Goal: Task Accomplishment & Management: Use online tool/utility

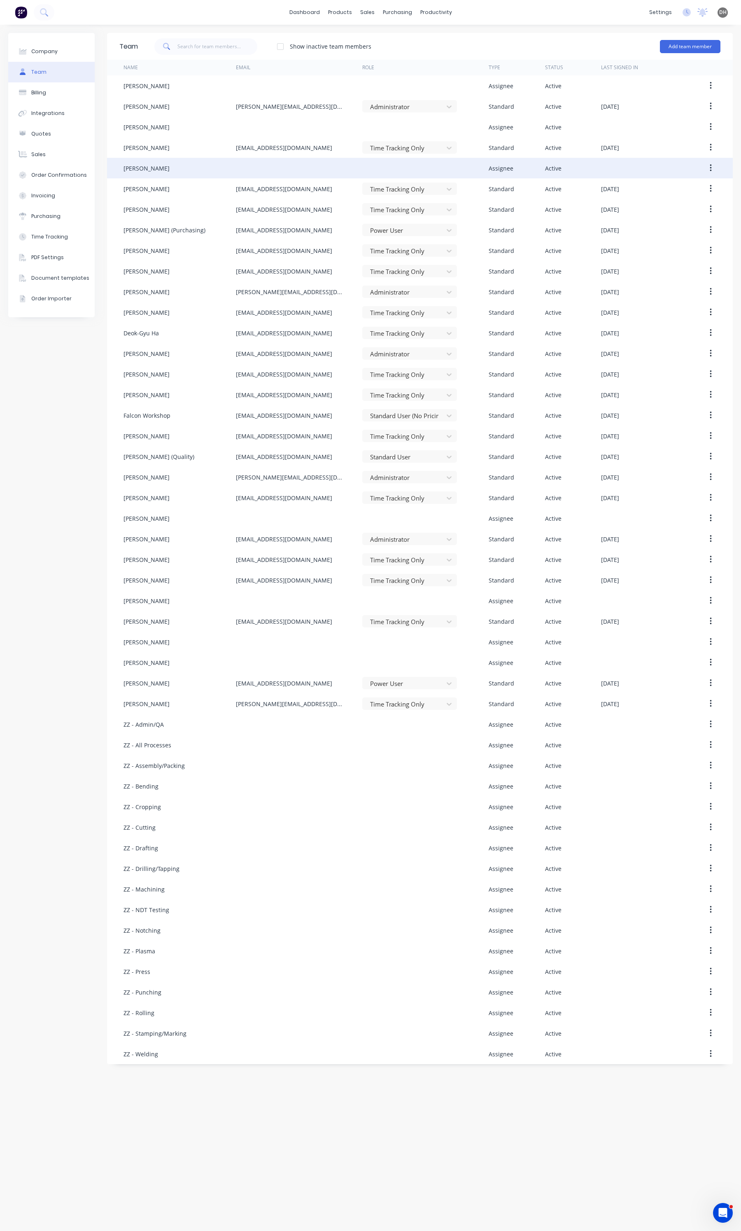
click at [190, 160] on div "[PERSON_NAME]" at bounding box center [180, 168] width 112 height 21
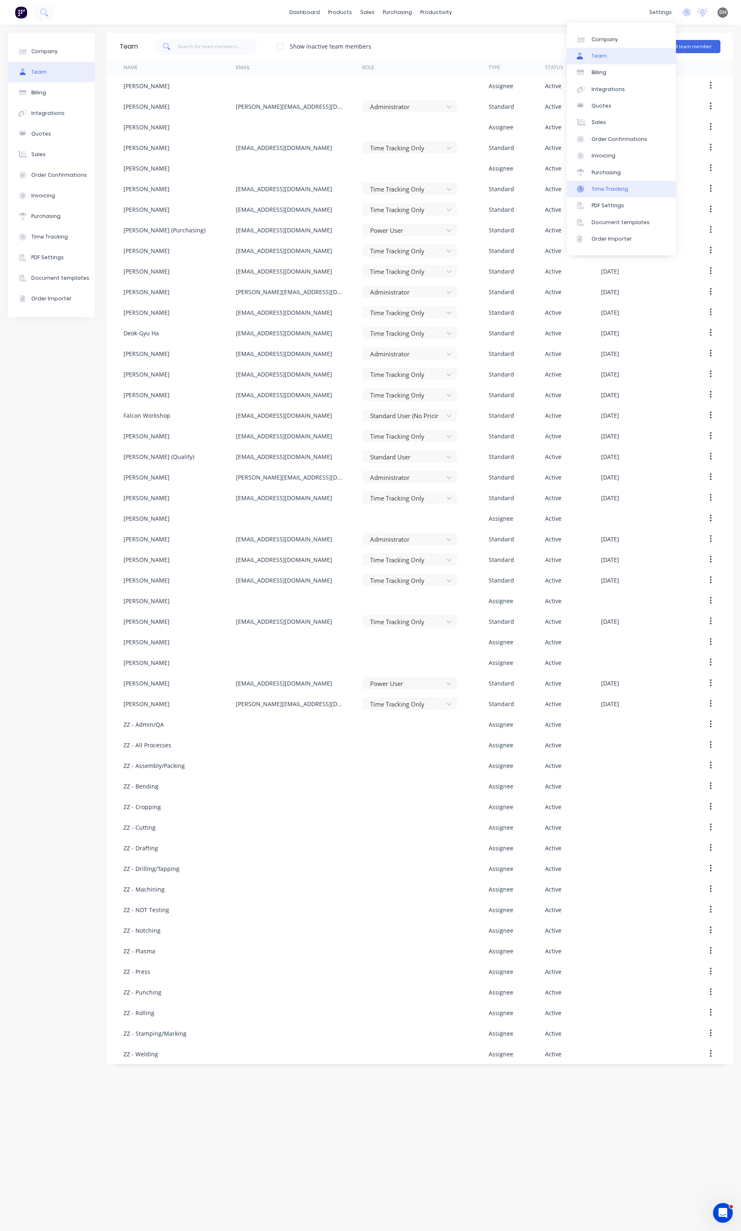
click at [612, 186] on div "Time Tracking" at bounding box center [610, 188] width 37 height 7
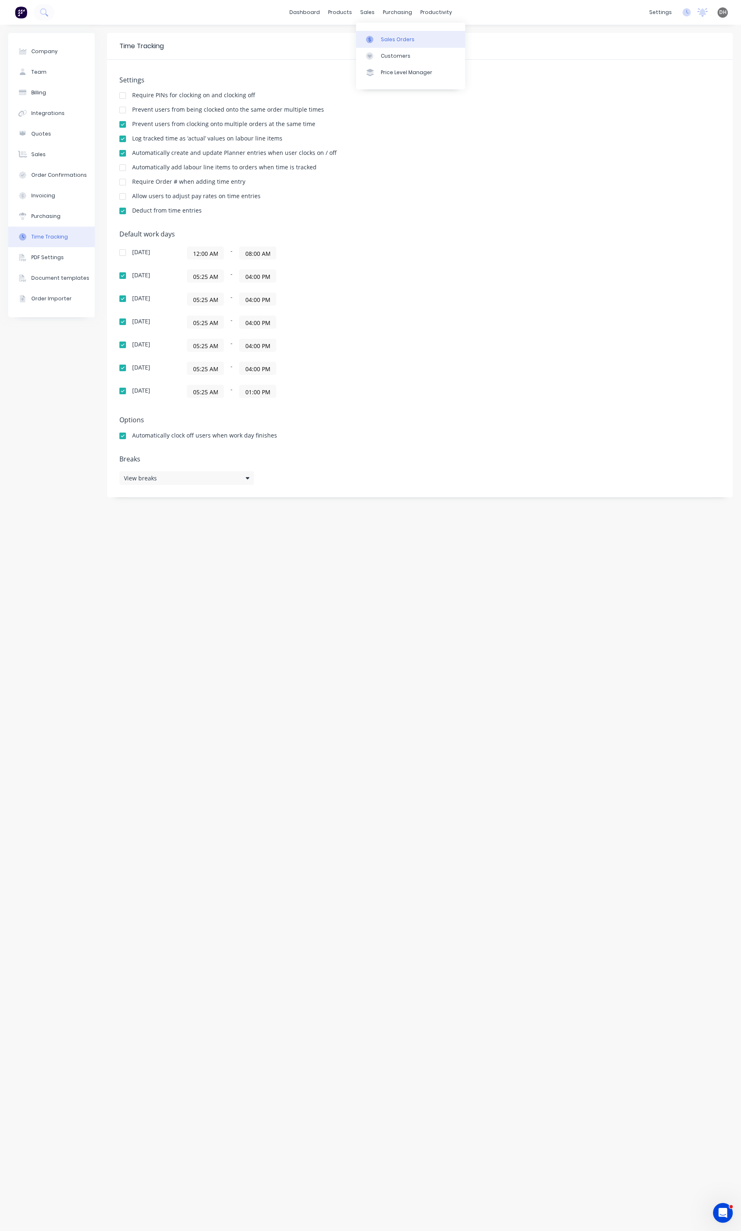
click at [383, 34] on link "Sales Orders" at bounding box center [410, 39] width 109 height 16
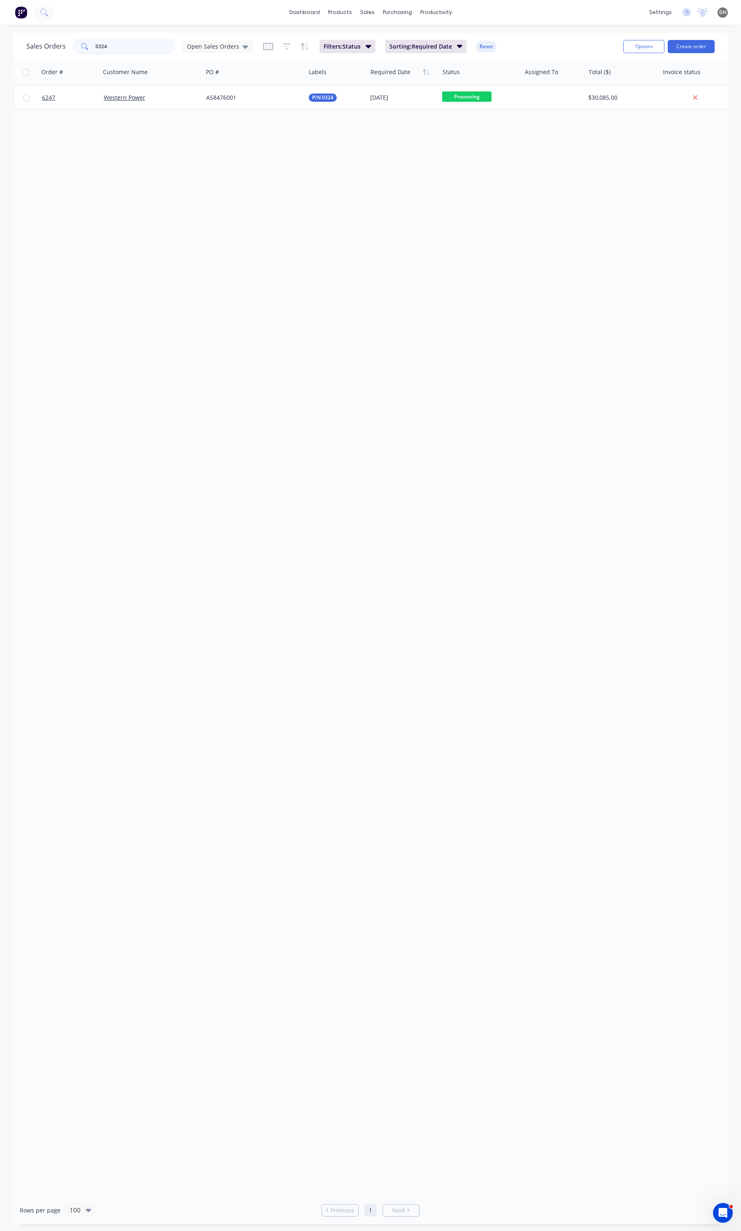
click at [135, 48] on input "0324" at bounding box center [136, 46] width 80 height 16
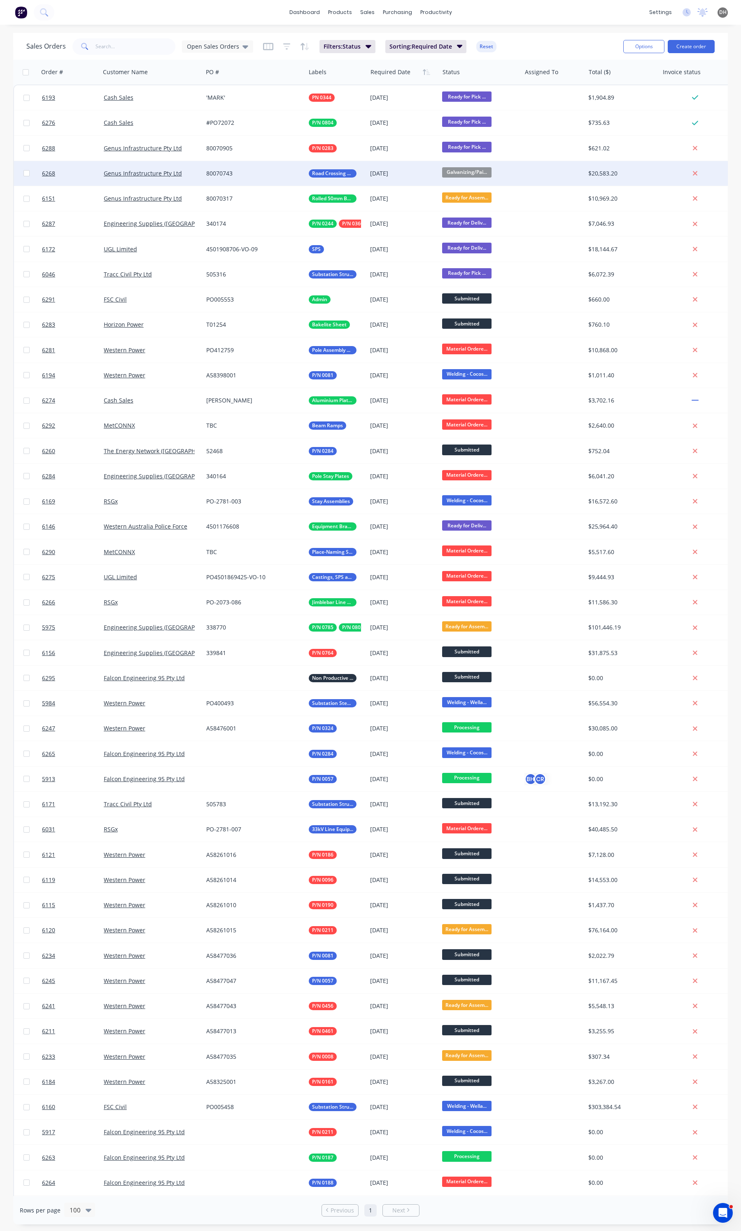
click at [191, 174] on div "Genus Infrastructure Pty Ltd" at bounding box center [149, 173] width 91 height 8
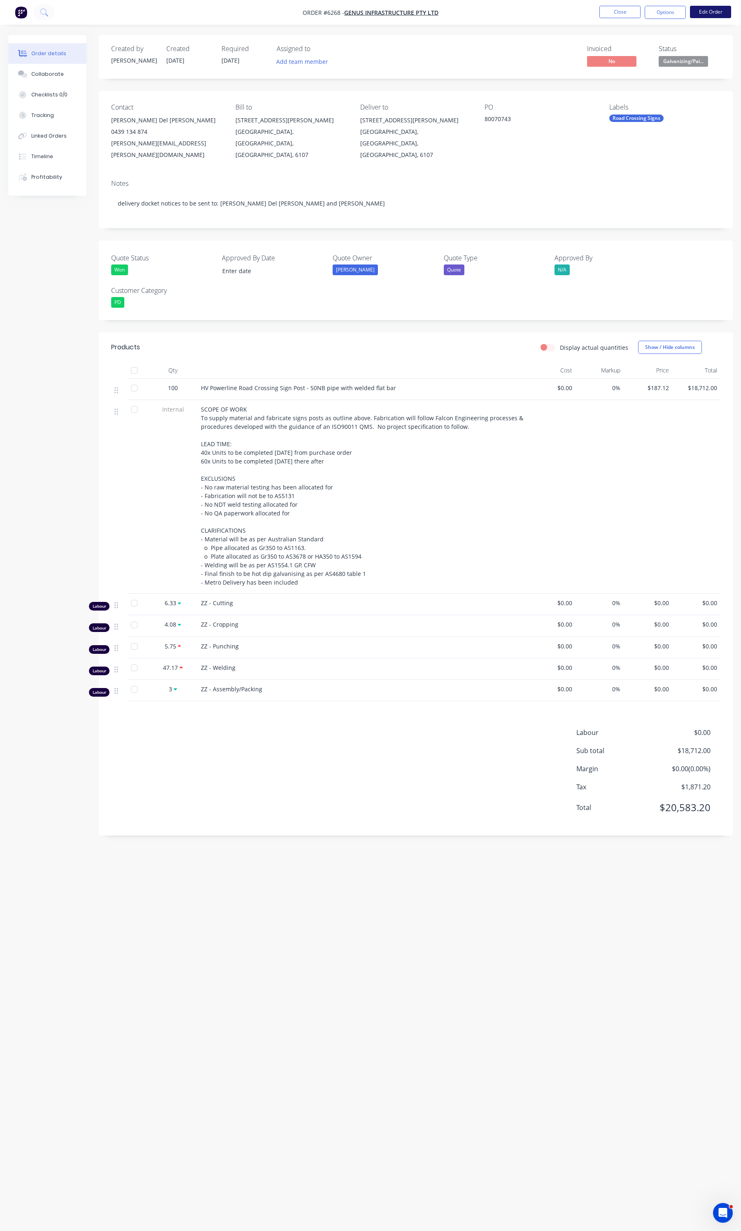
click at [692, 11] on button "Edit Order" at bounding box center [710, 12] width 41 height 12
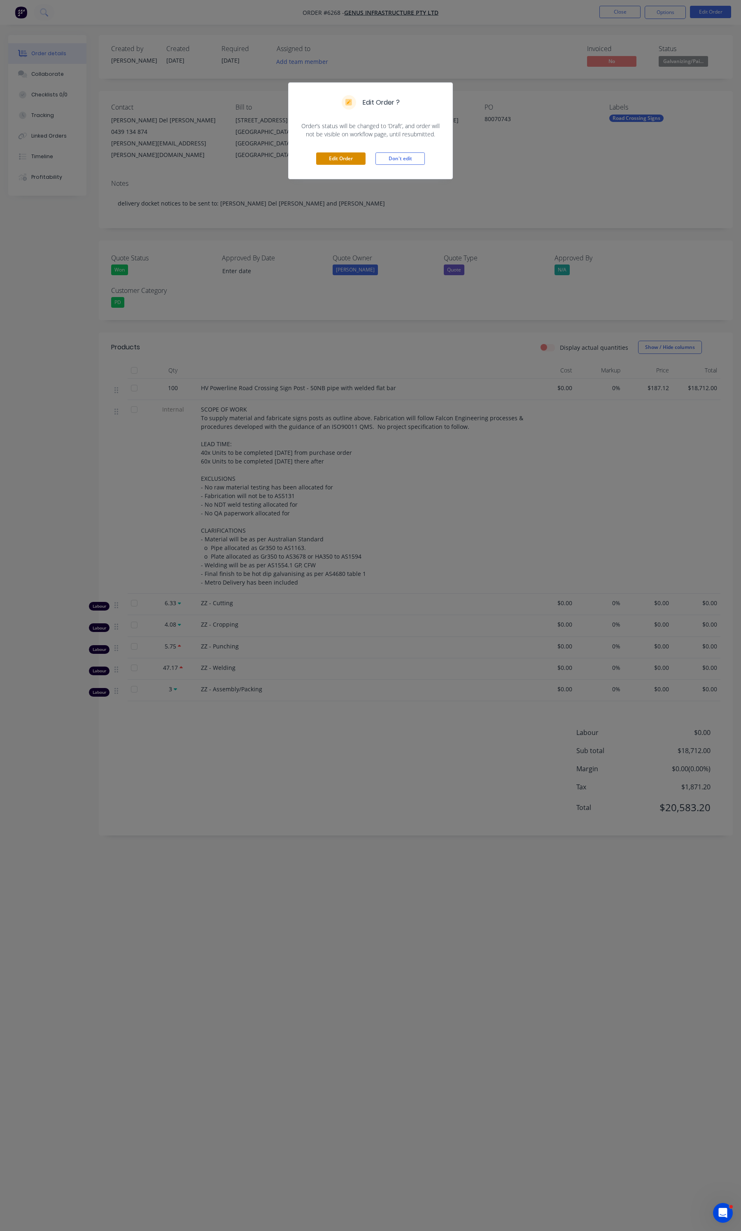
click at [326, 163] on button "Edit Order" at bounding box center [340, 158] width 49 height 12
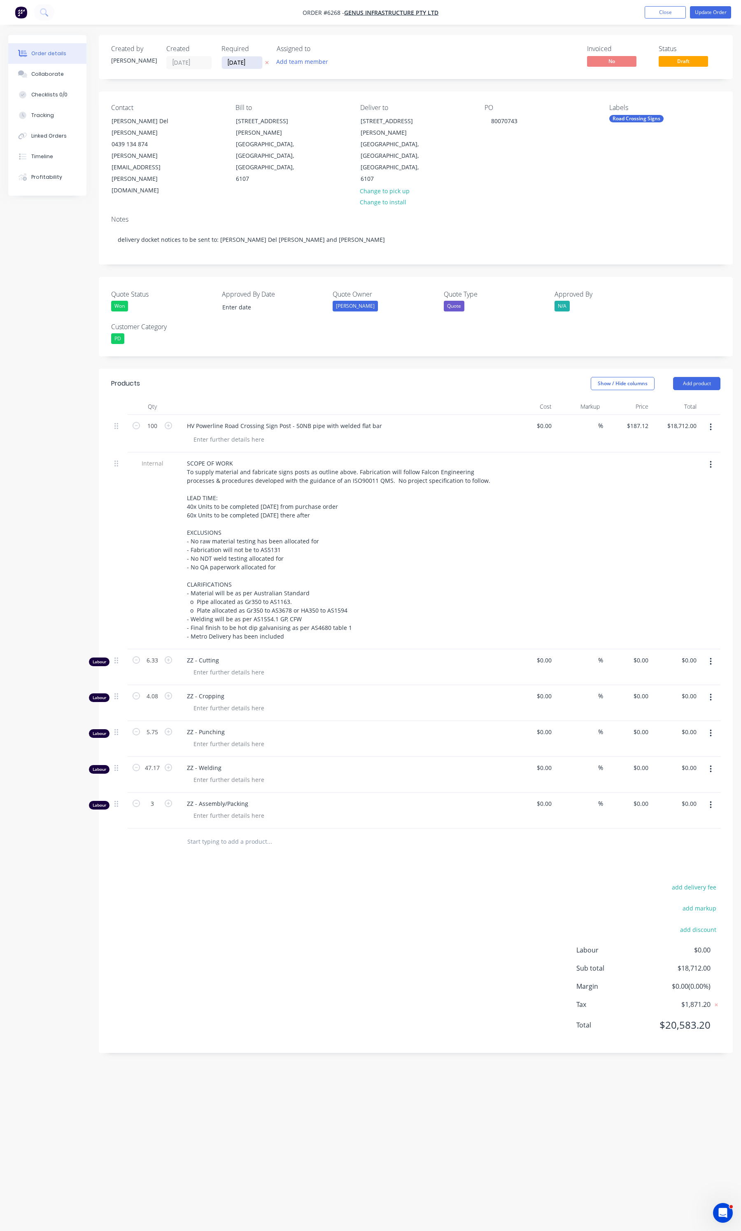
click at [231, 61] on input "[DATE]" at bounding box center [242, 62] width 40 height 12
click at [266, 147] on div "23" at bounding box center [266, 152] width 12 height 12
type input "[DATE]"
click at [717, 7] on button "Update Order" at bounding box center [710, 12] width 41 height 12
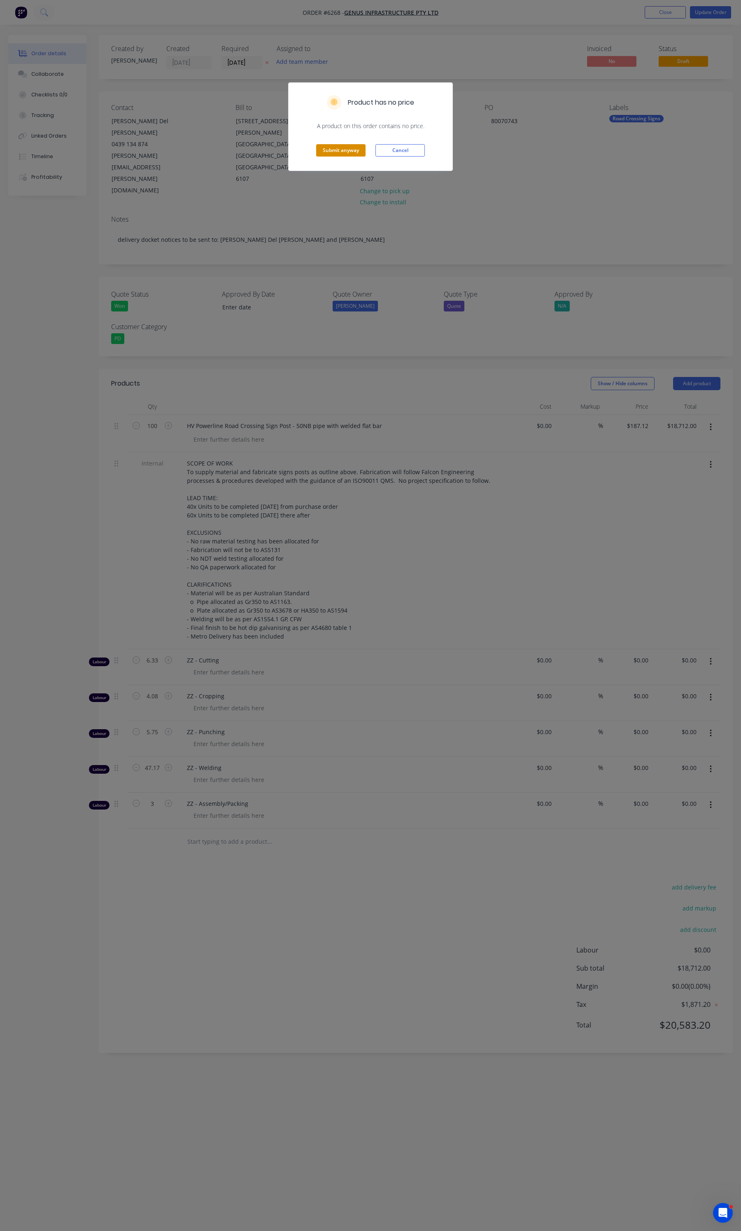
click at [346, 152] on button "Submit anyway" at bounding box center [340, 150] width 49 height 12
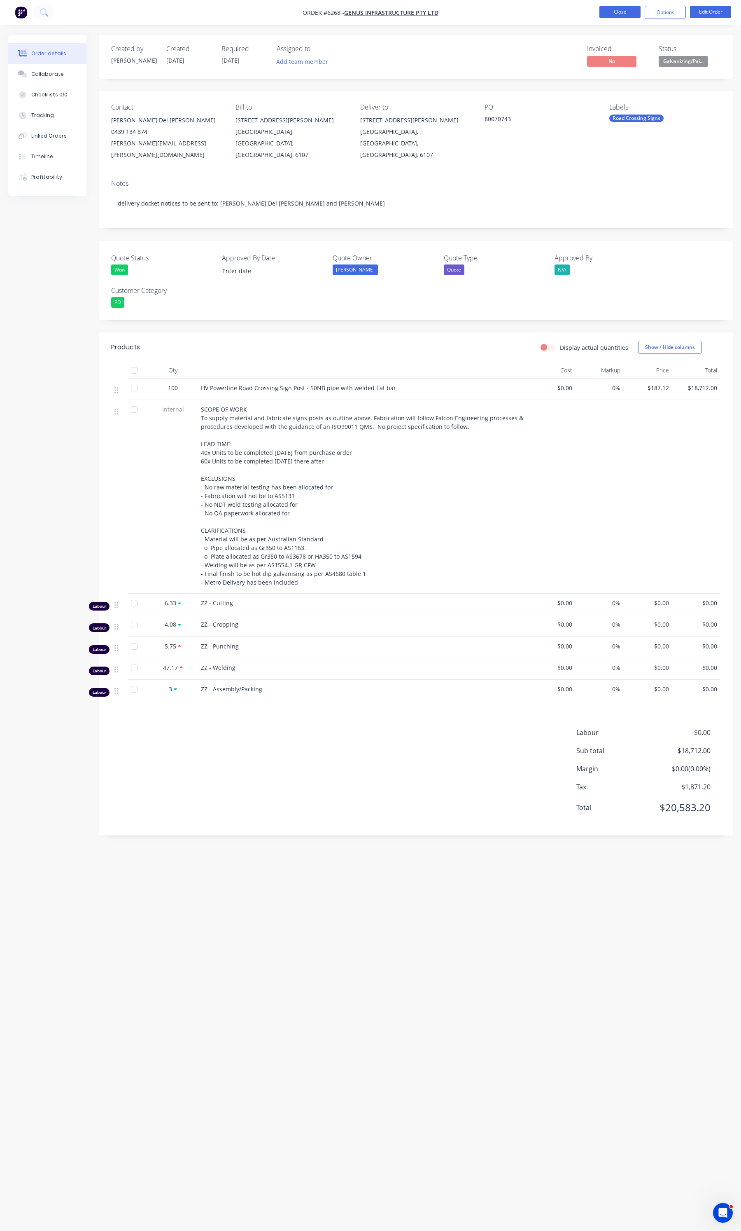
click at [602, 13] on button "Close" at bounding box center [620, 12] width 41 height 12
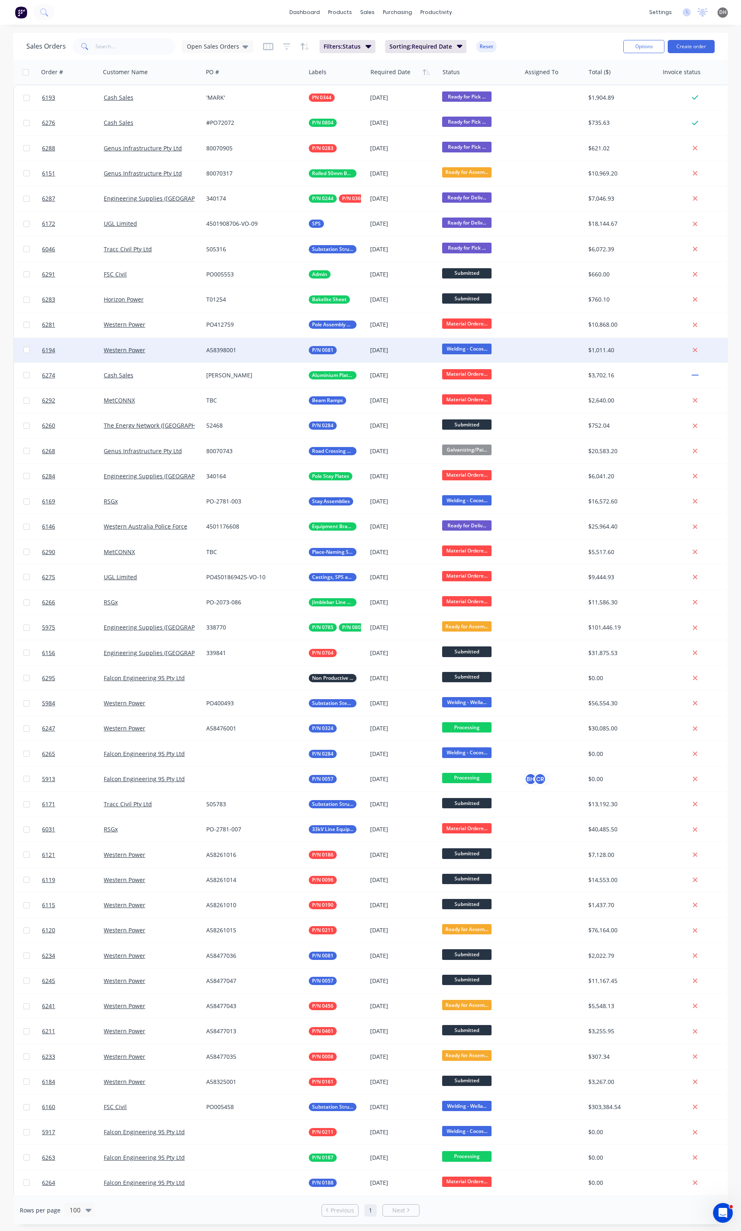
click at [463, 350] on span "Welding - Cocos..." at bounding box center [466, 348] width 49 height 10
click at [470, 433] on span "Galvanizing/Painting" at bounding box center [474, 436] width 57 height 8
click at [120, 42] on input "text" at bounding box center [136, 46] width 80 height 16
click at [120, 44] on input "text" at bounding box center [136, 46] width 80 height 16
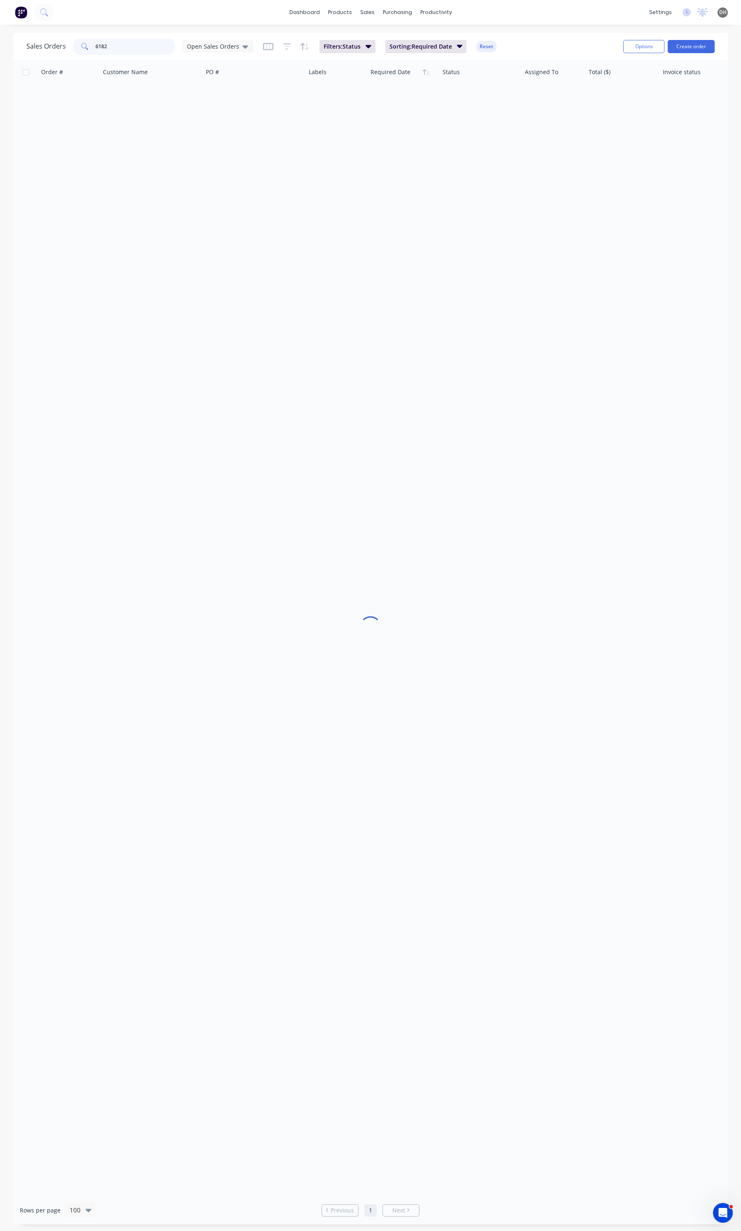
type input "6182"
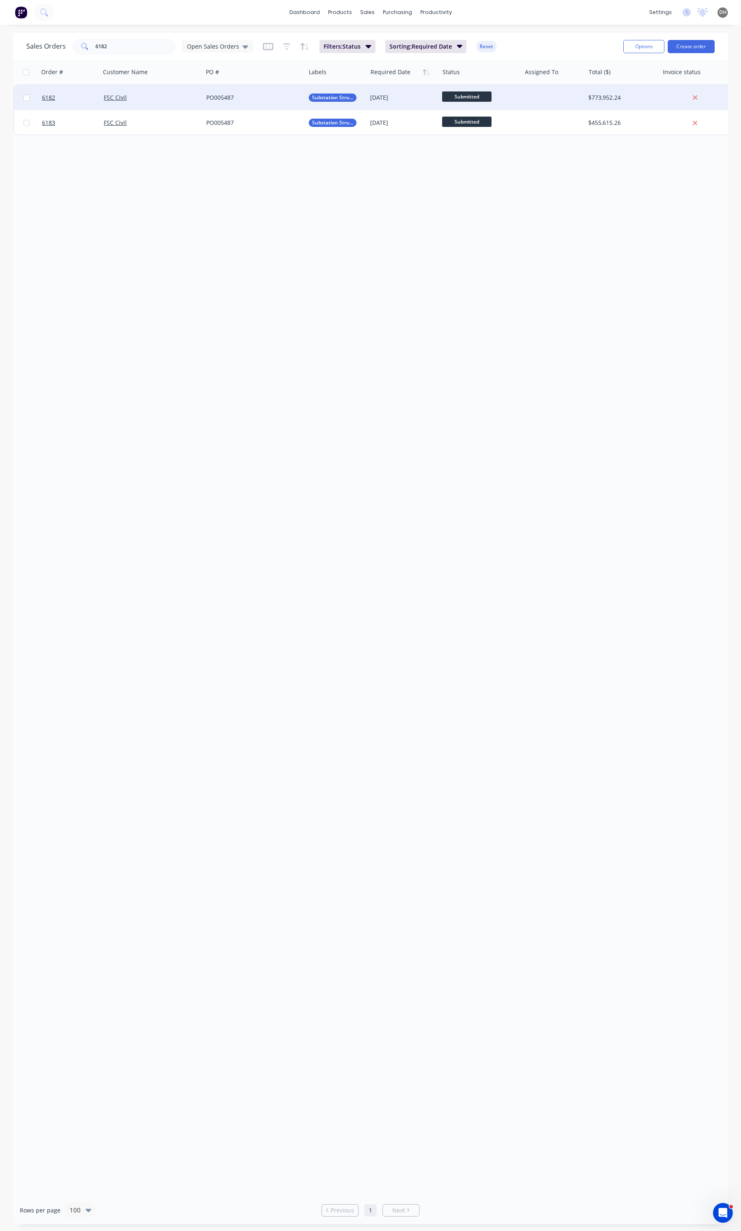
click at [182, 99] on div "FSC Civil" at bounding box center [149, 97] width 91 height 8
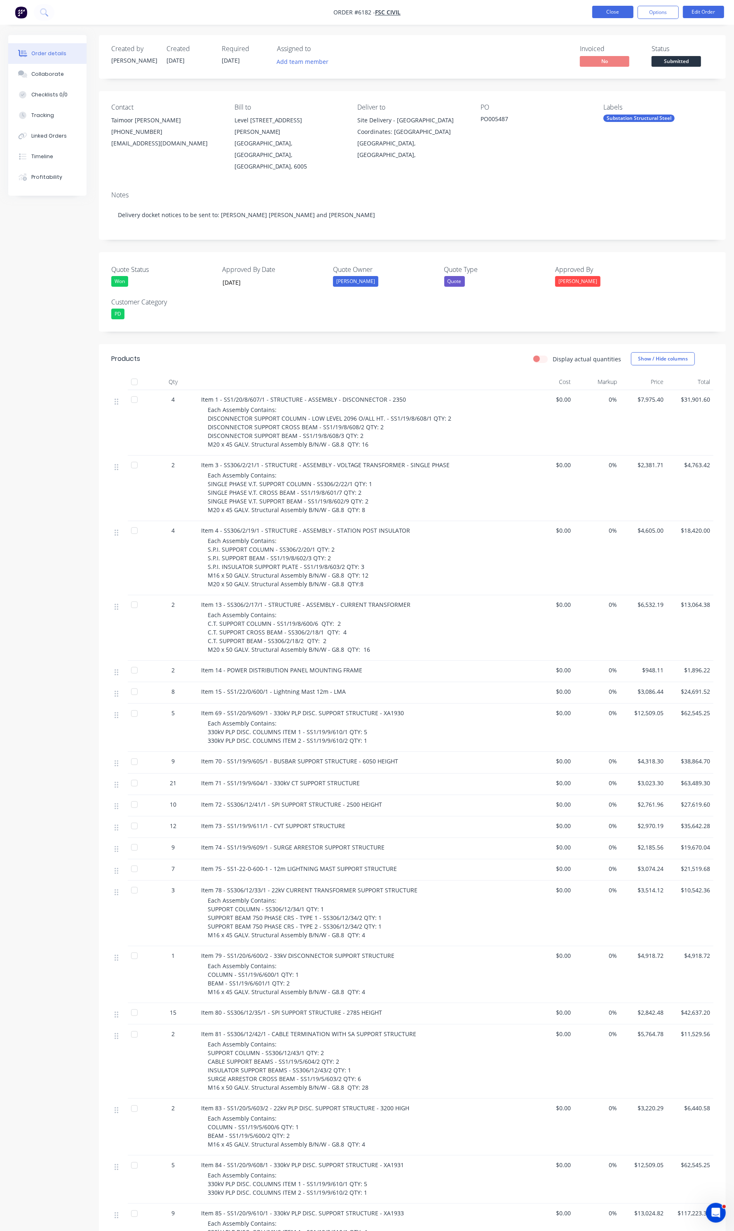
click at [619, 11] on button "Close" at bounding box center [612, 12] width 41 height 12
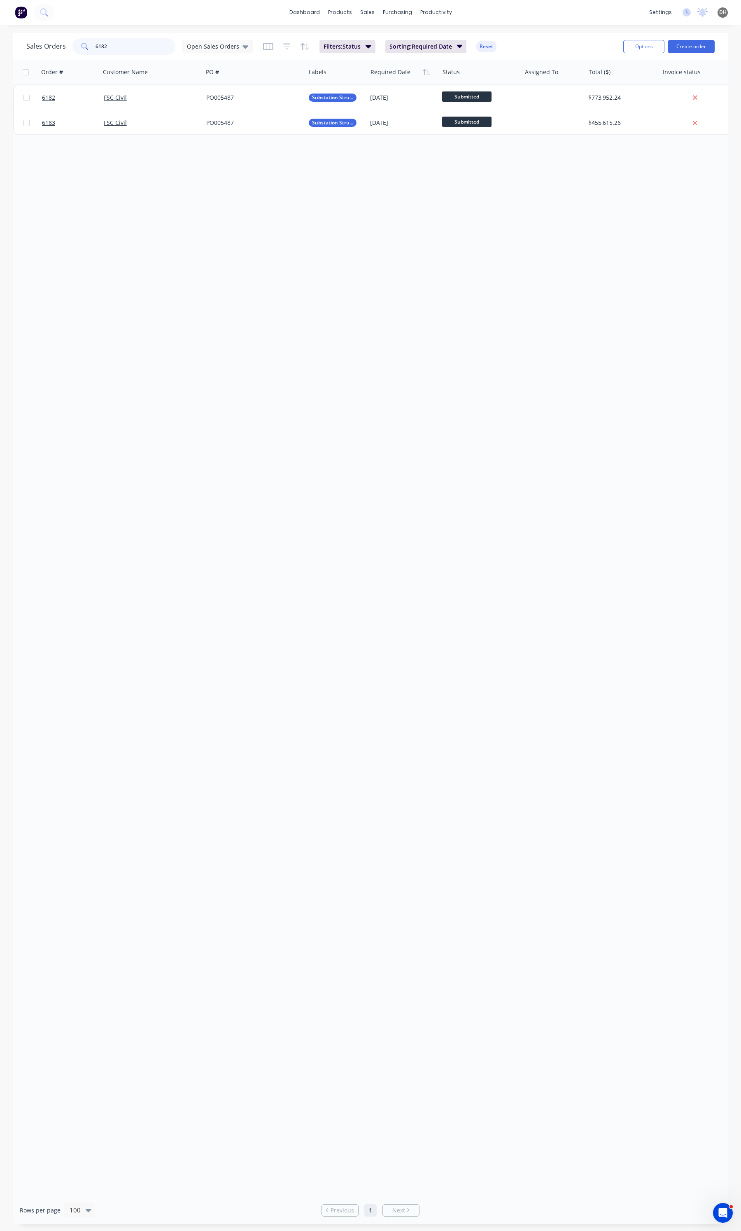
click at [107, 48] on input "6182" at bounding box center [136, 46] width 80 height 16
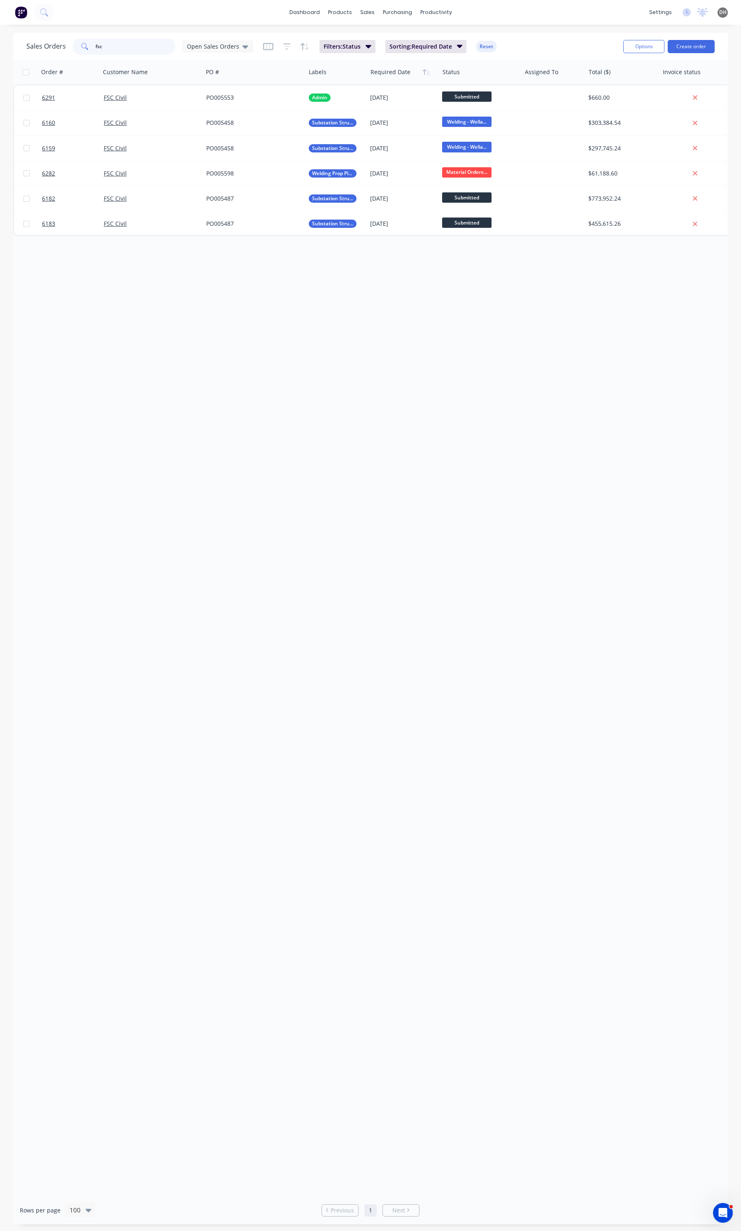
type input "fsc"
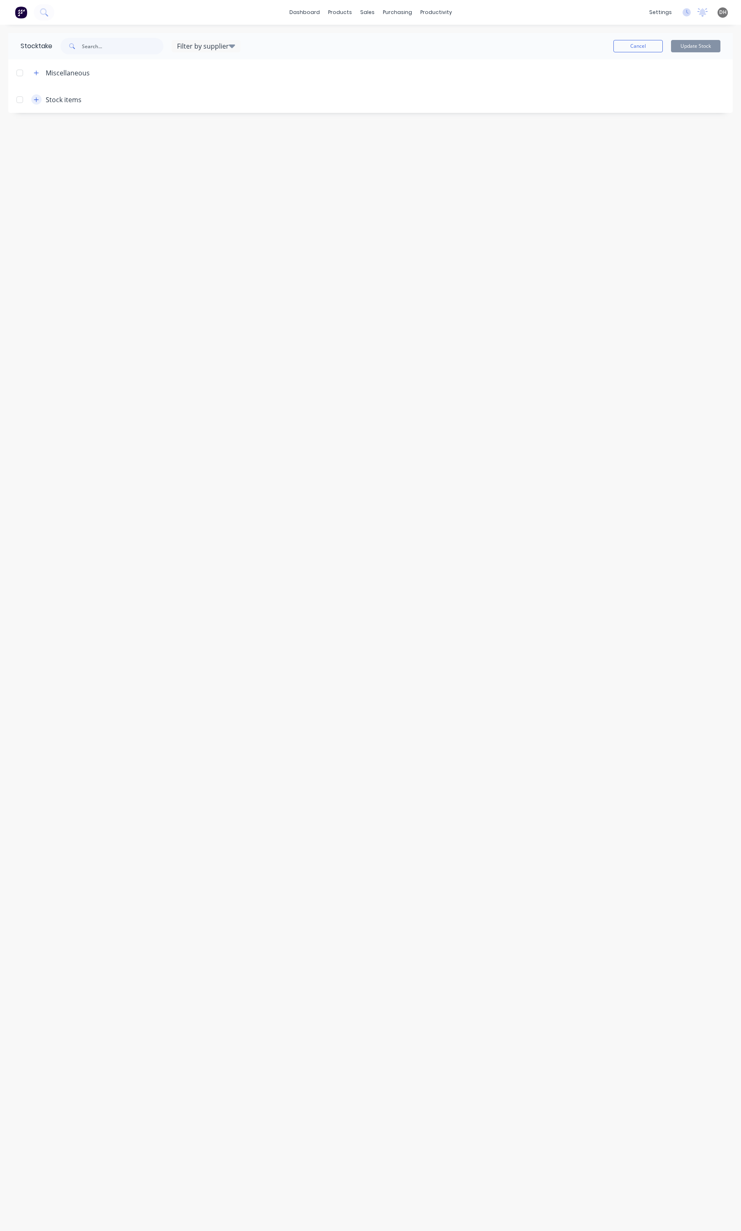
click at [34, 100] on icon "button" at bounding box center [36, 100] width 5 height 6
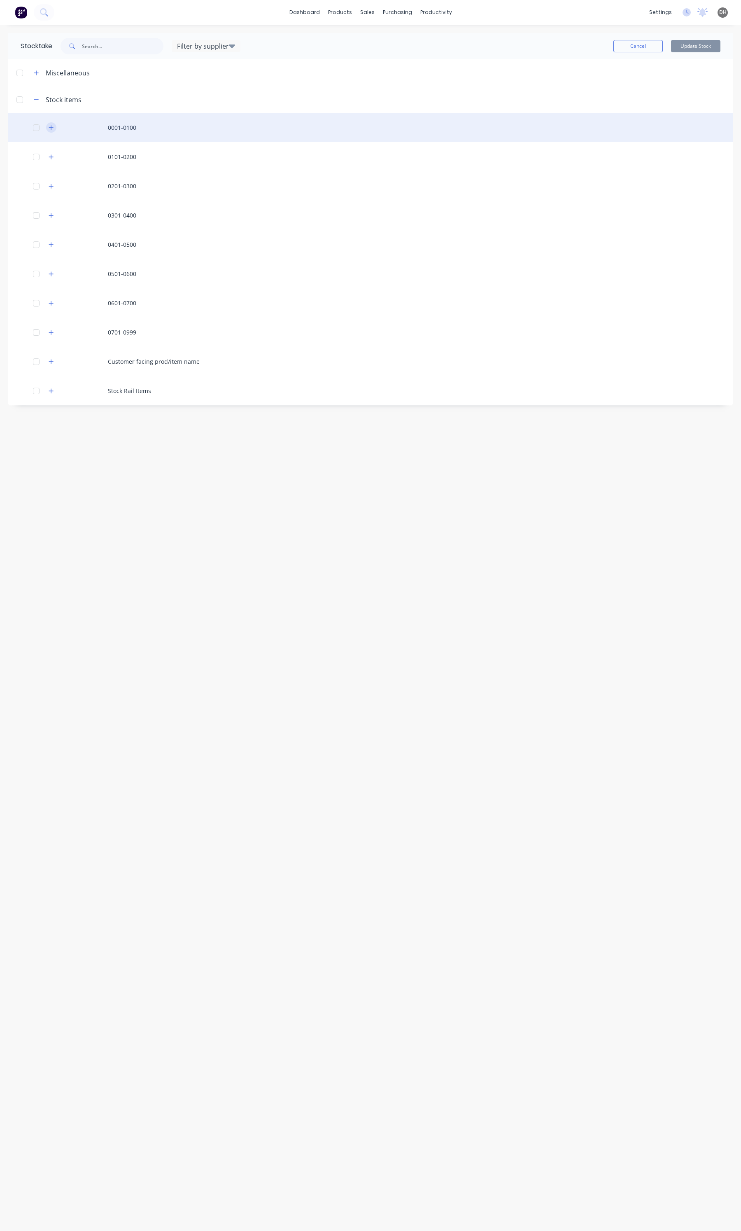
click at [54, 126] on icon "button" at bounding box center [51, 128] width 5 height 6
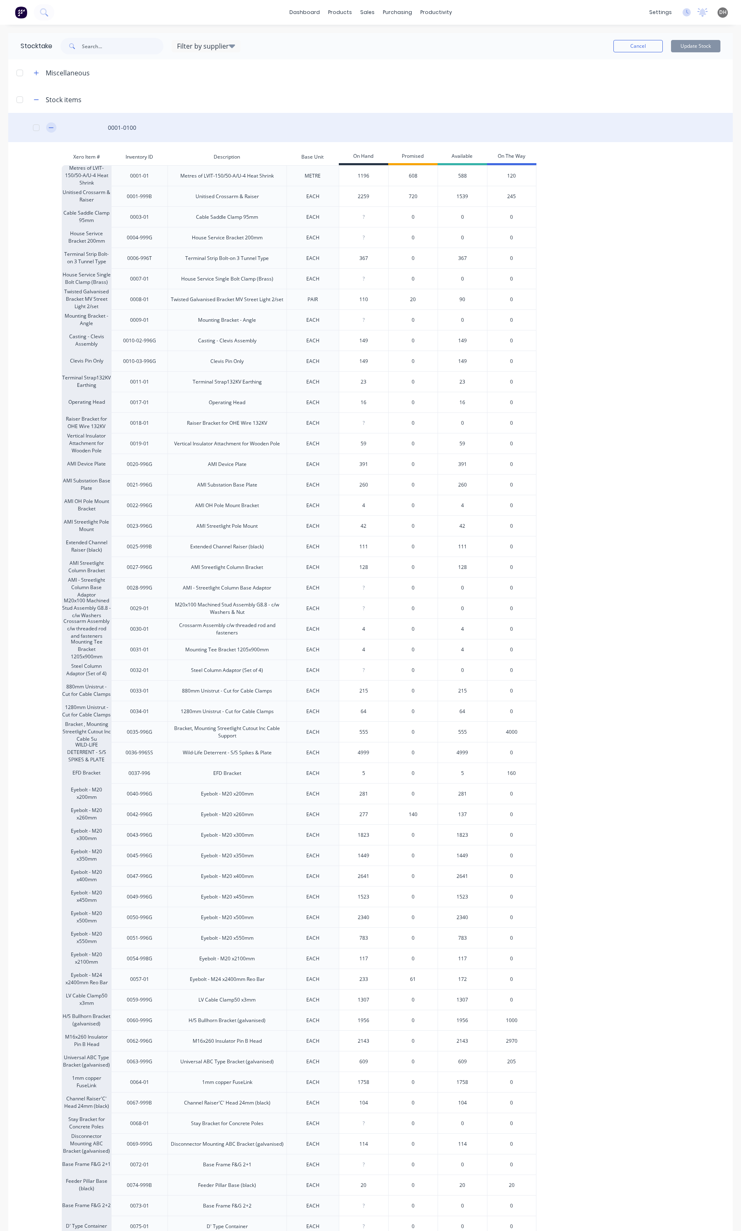
click at [50, 126] on icon "button" at bounding box center [51, 128] width 5 height 6
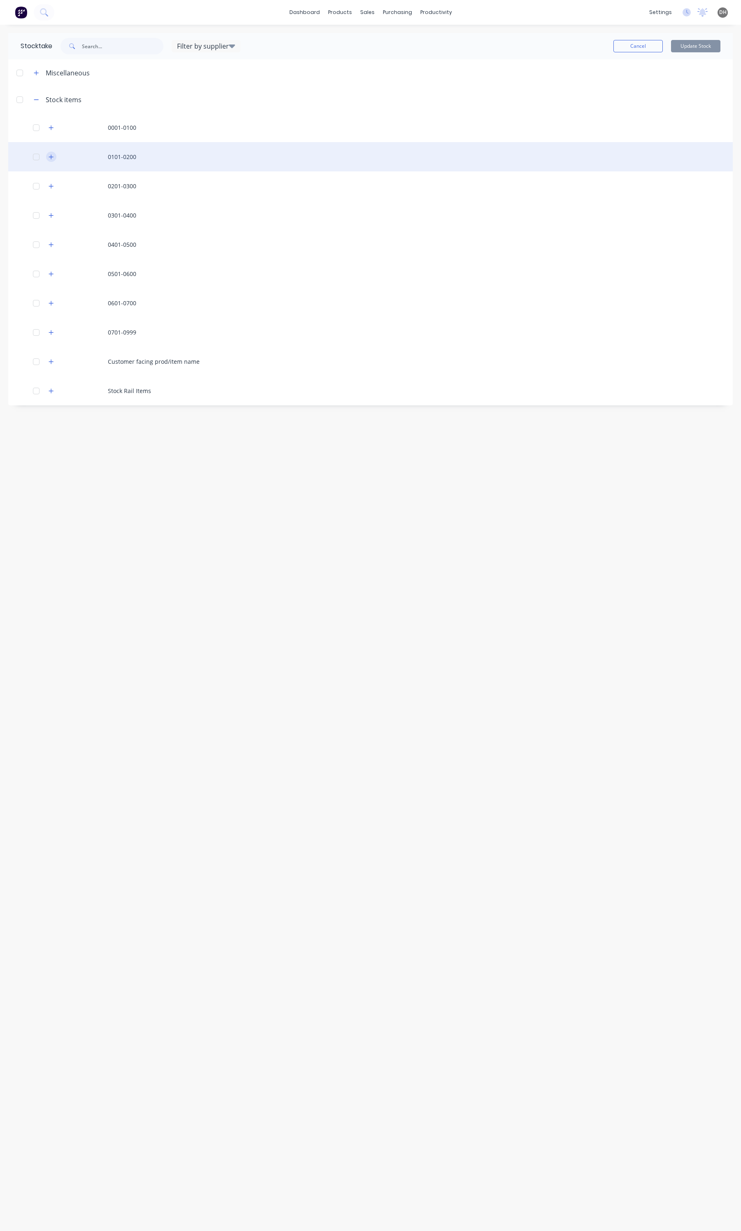
click at [50, 159] on icon "button" at bounding box center [51, 157] width 5 height 6
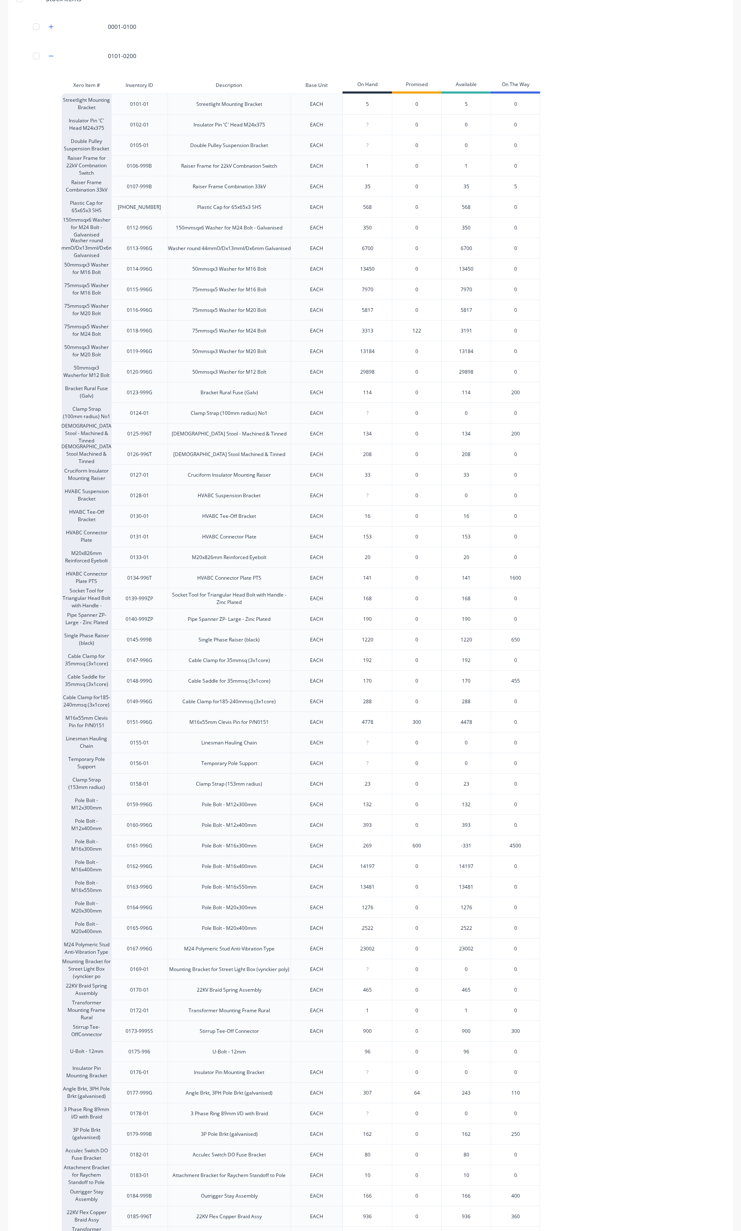
scroll to position [51, 0]
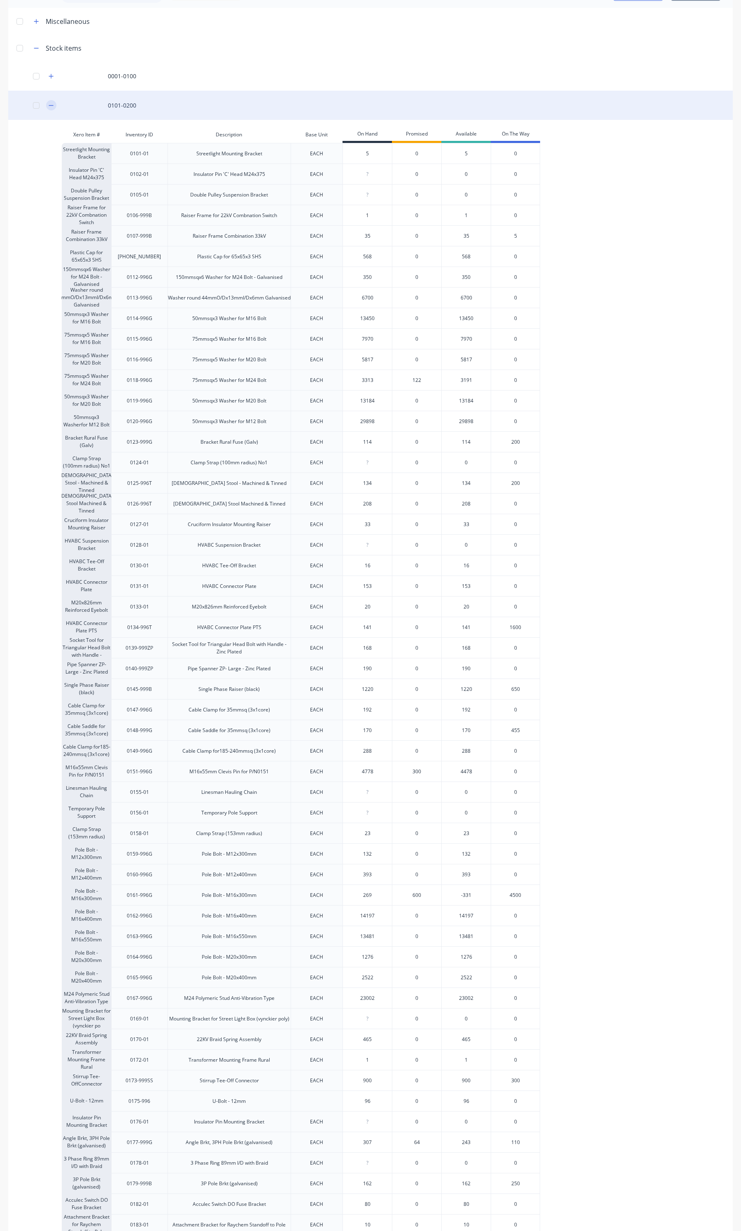
click at [50, 104] on icon "button" at bounding box center [51, 106] width 5 height 6
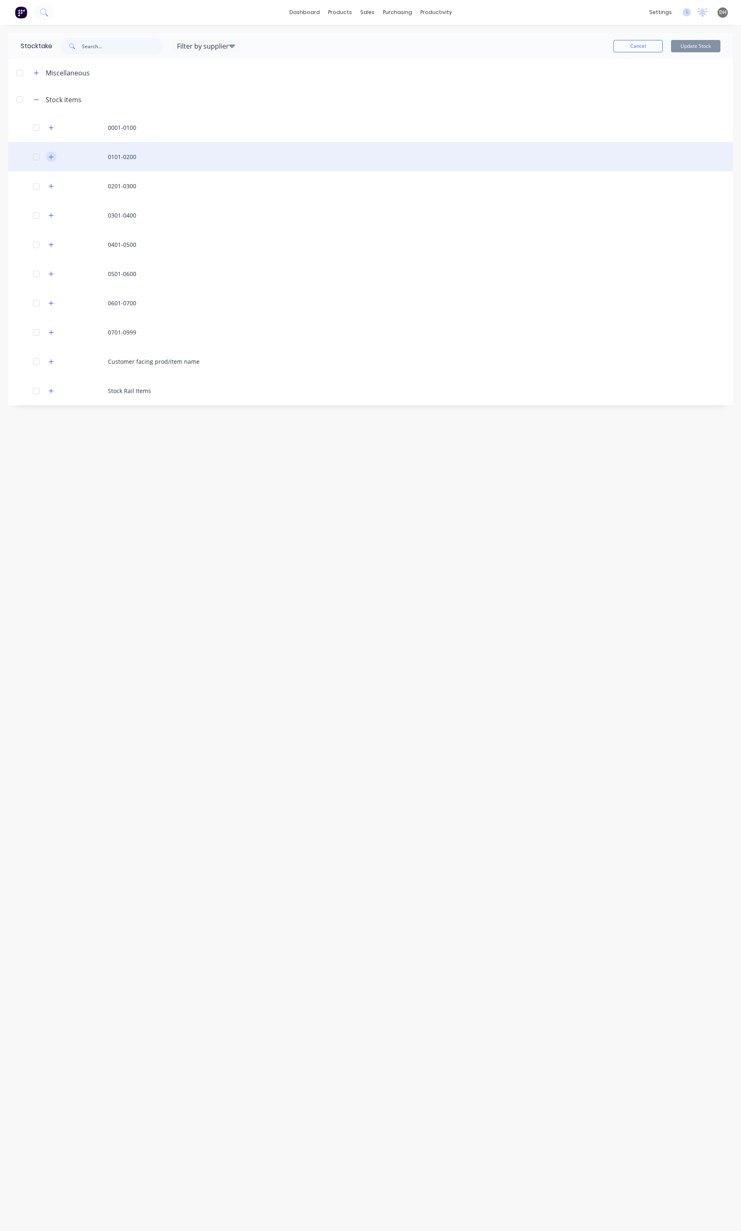
scroll to position [0, 0]
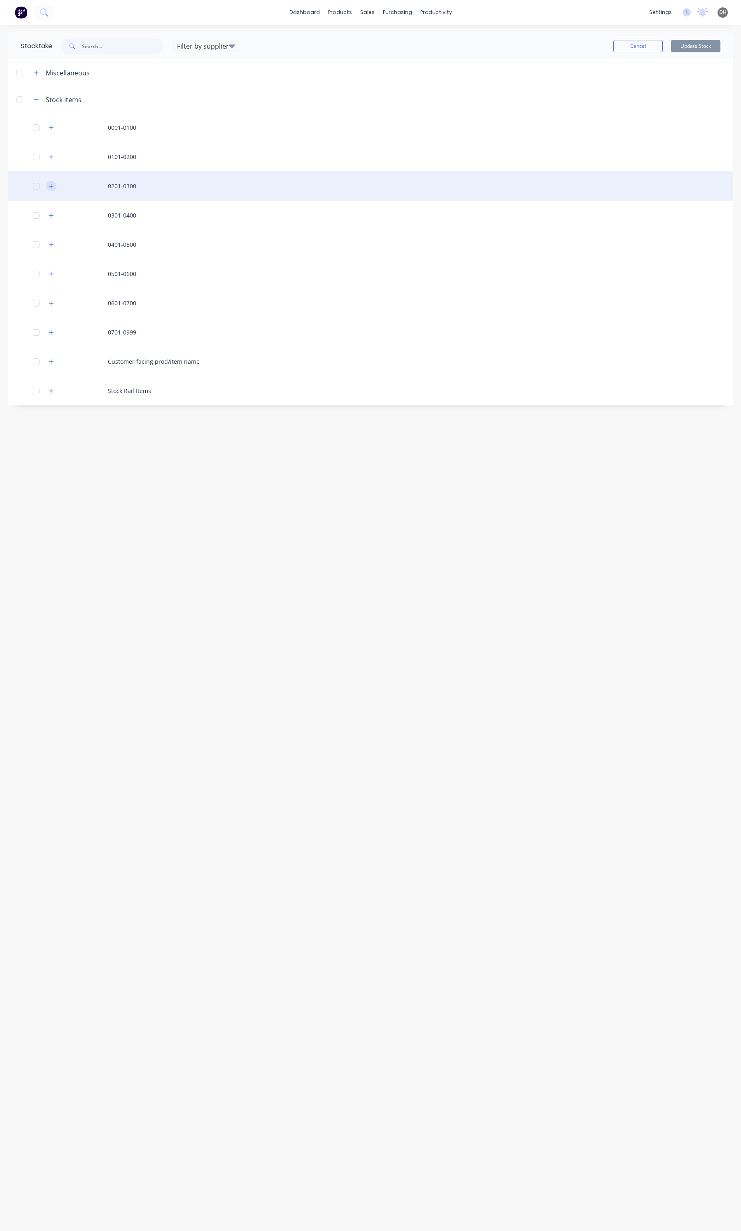
click at [50, 184] on icon "button" at bounding box center [51, 186] width 5 height 6
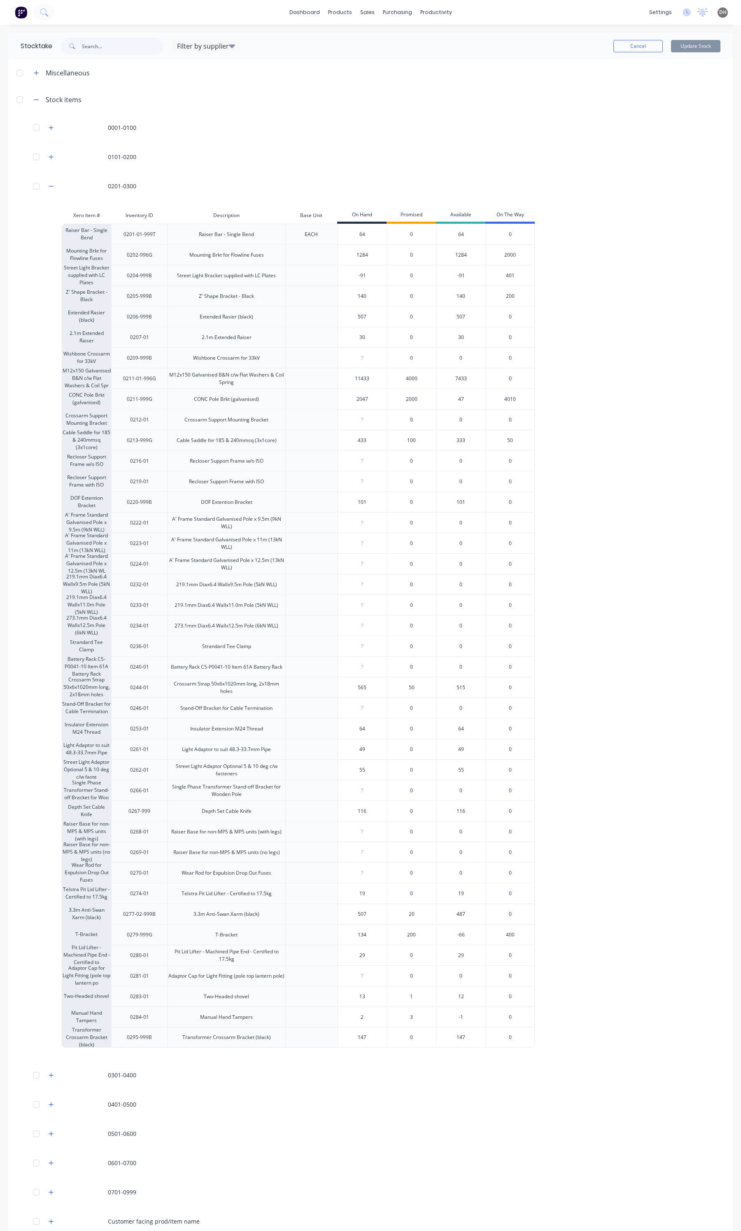
drag, startPoint x: 366, startPoint y: 274, endPoint x: 357, endPoint y: 274, distance: 8.6
click at [357, 274] on input "-91" at bounding box center [362, 275] width 49 height 7
type input "-1"
type input "-0"
type input "140"
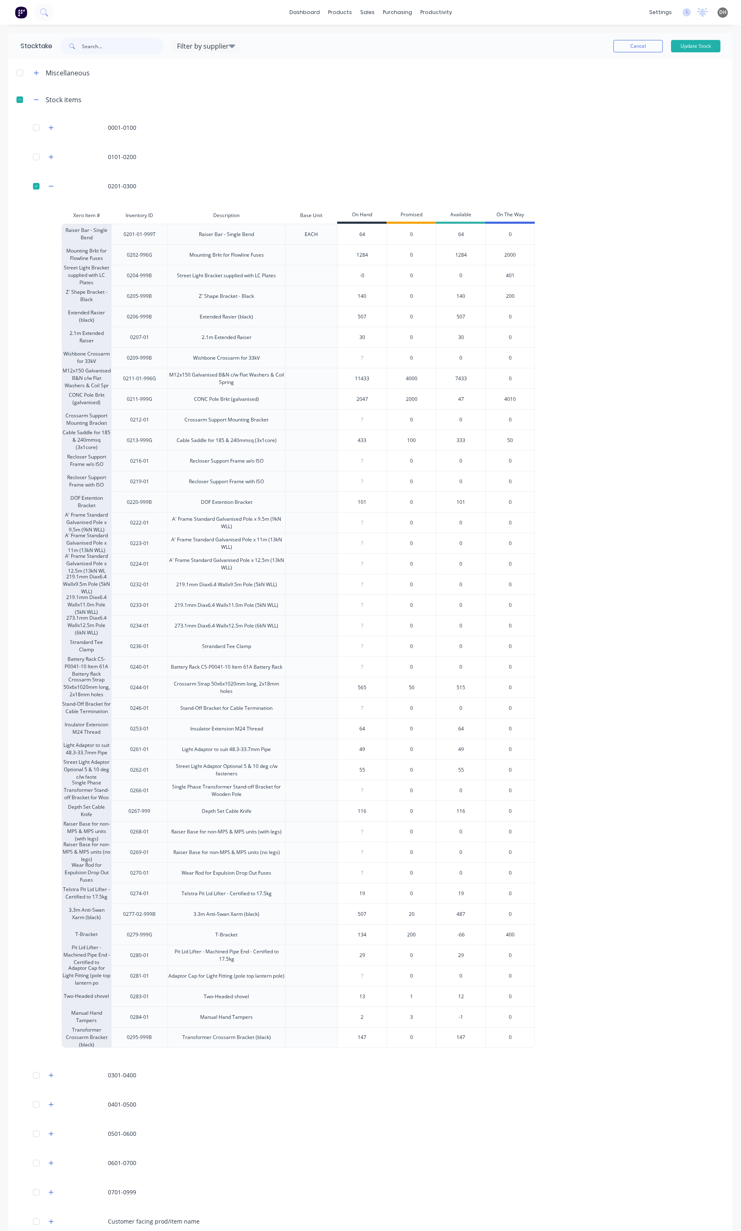
click at [362, 278] on input "-0" at bounding box center [362, 275] width 49 height 7
type input "0"
drag, startPoint x: 367, startPoint y: 292, endPoint x: 268, endPoint y: 347, distance: 113.8
click at [367, 293] on input "140" at bounding box center [362, 295] width 49 height 7
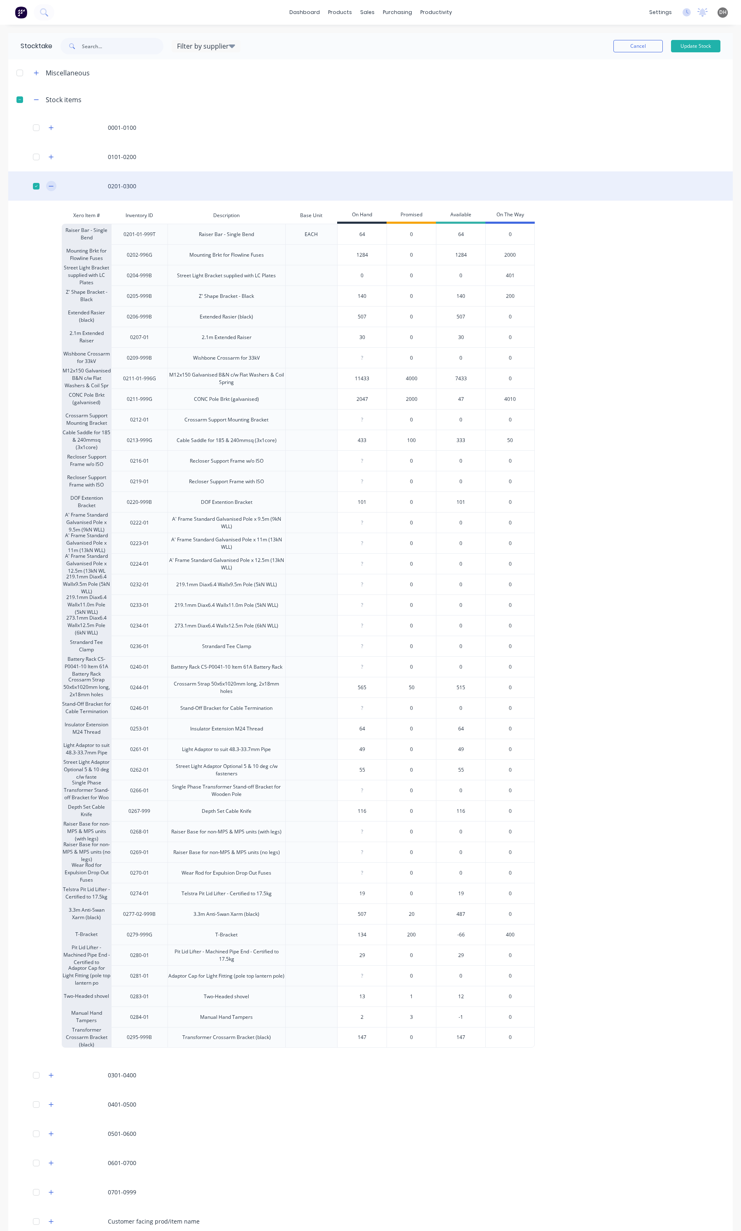
click at [54, 186] on button "button" at bounding box center [51, 186] width 10 height 10
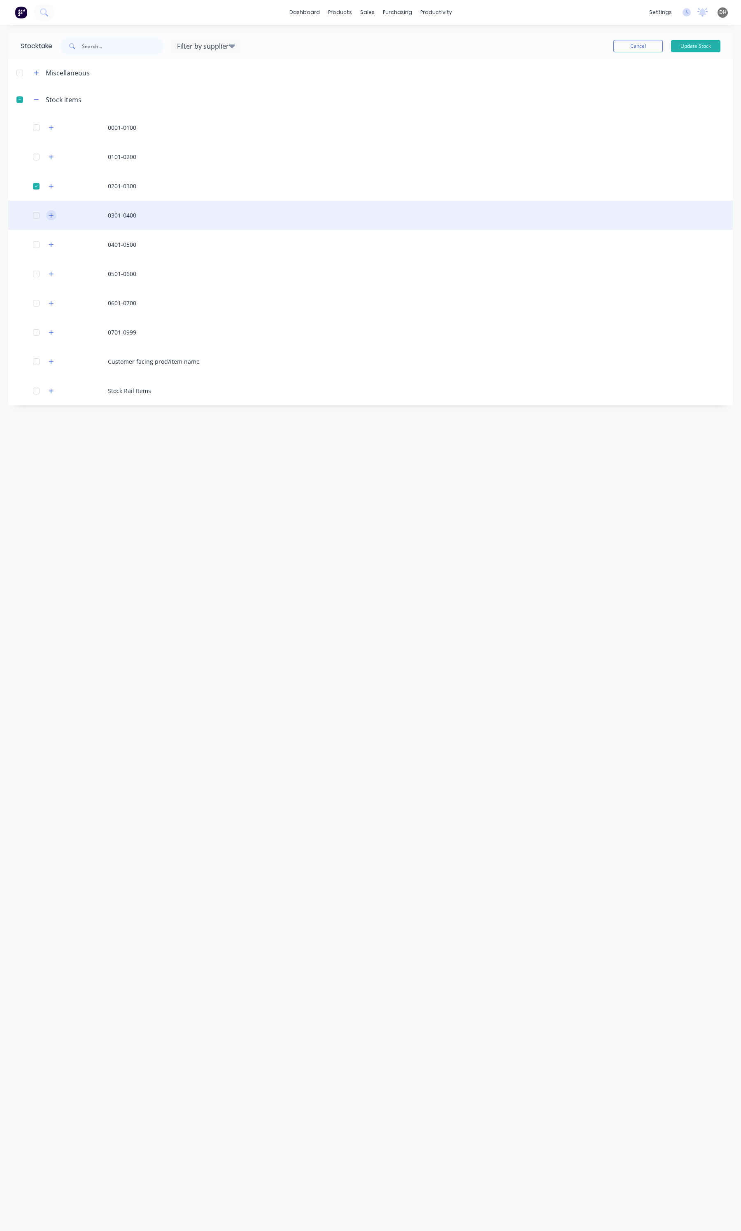
click at [50, 213] on icon "button" at bounding box center [51, 216] width 5 height 6
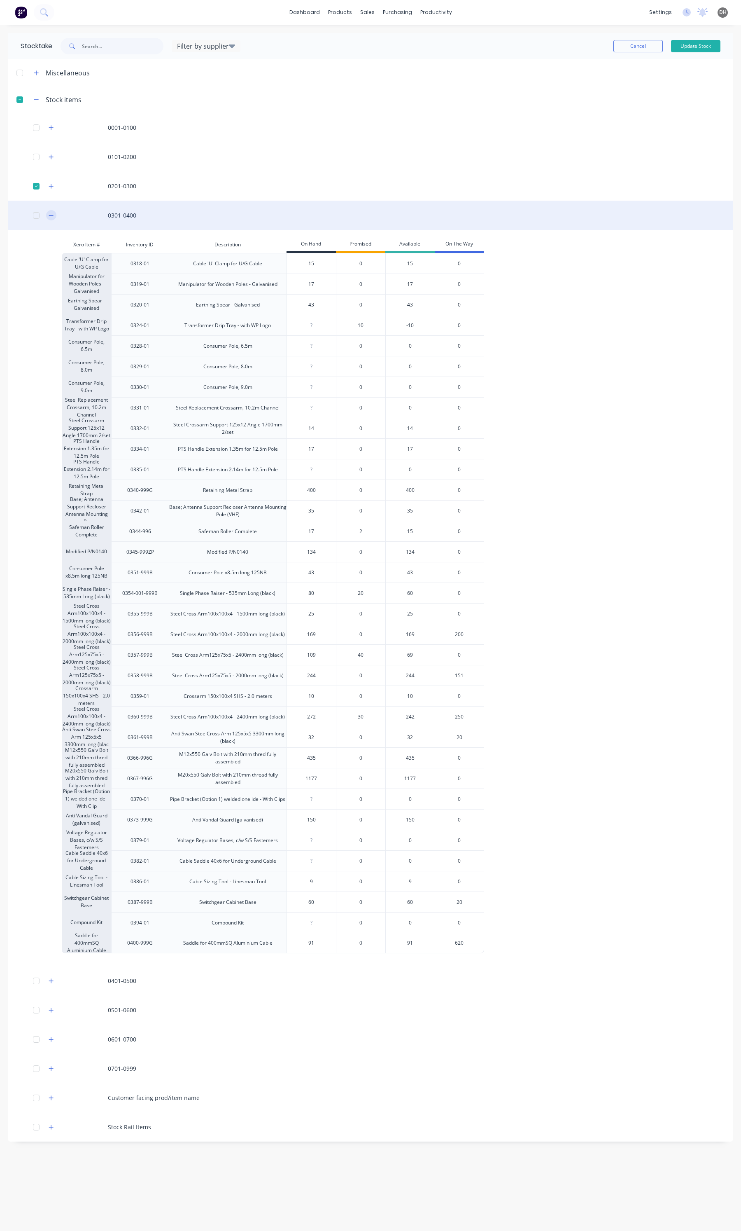
click at [51, 214] on icon "button" at bounding box center [51, 216] width 5 height 6
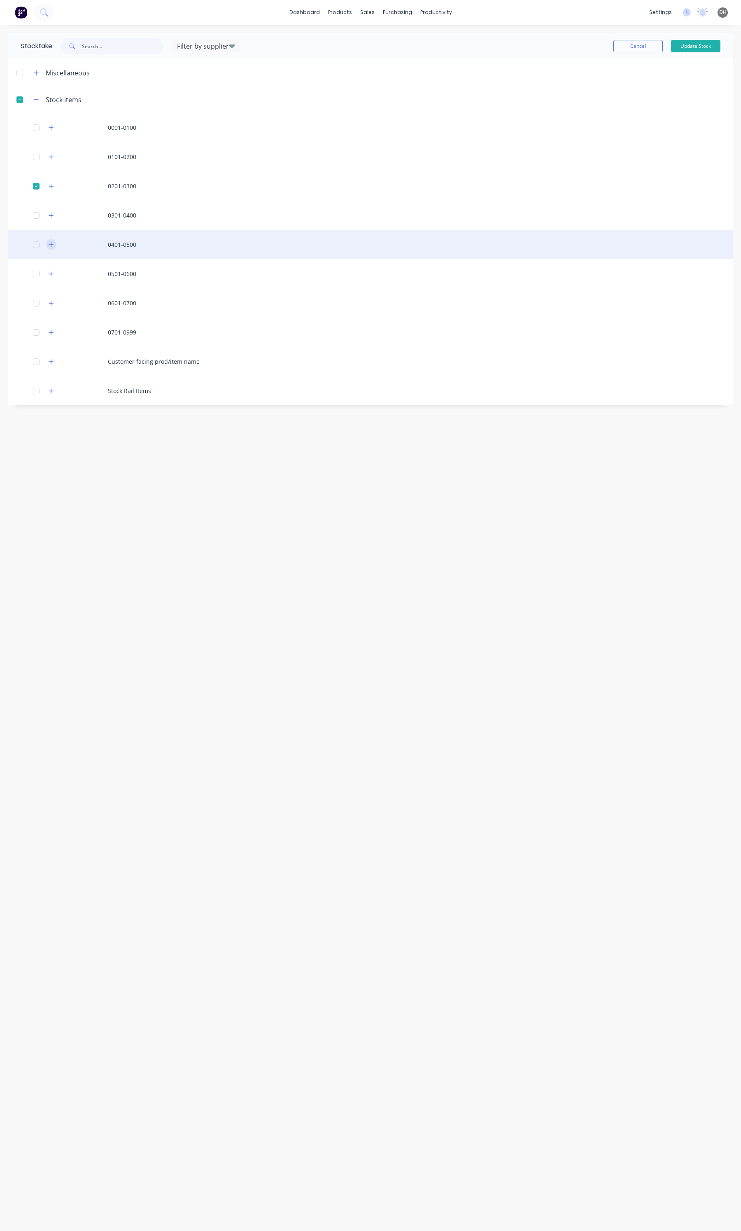
click at [50, 241] on button "button" at bounding box center [51, 244] width 10 height 10
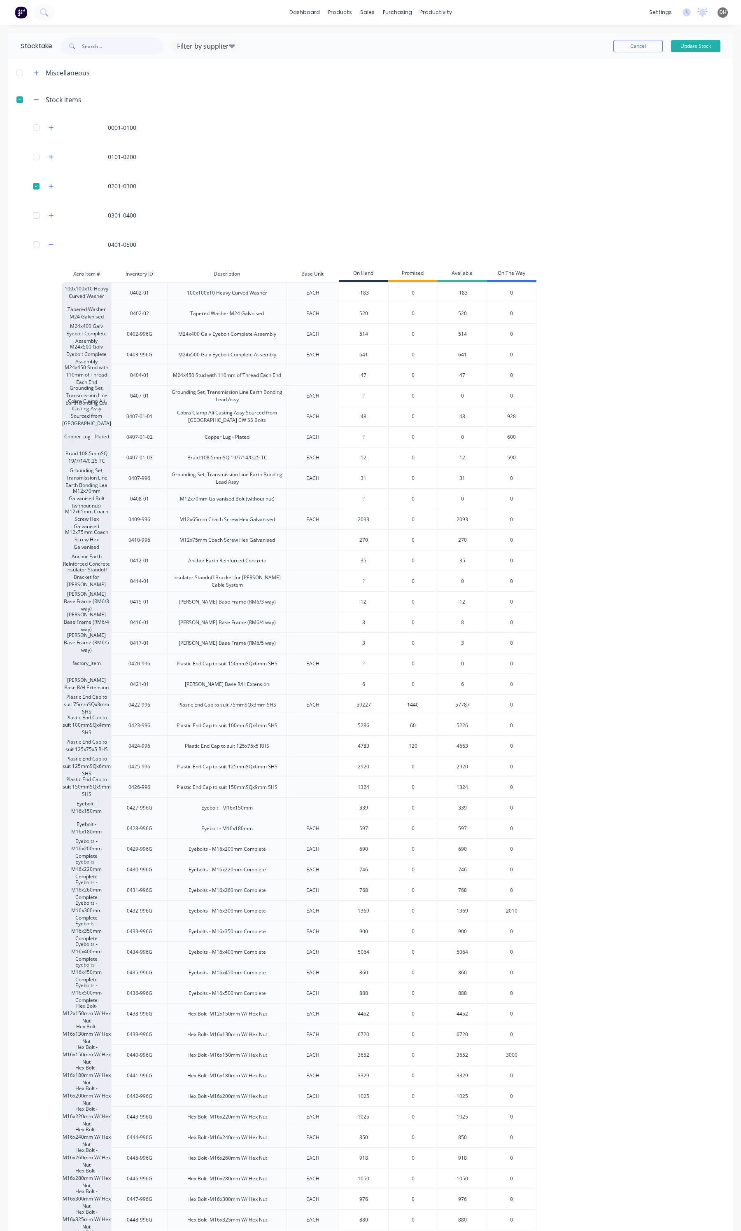
drag, startPoint x: 371, startPoint y: 292, endPoint x: 356, endPoint y: 291, distance: 14.9
click at [356, 291] on input "-183" at bounding box center [363, 292] width 49 height 7
type input "0"
type input "520"
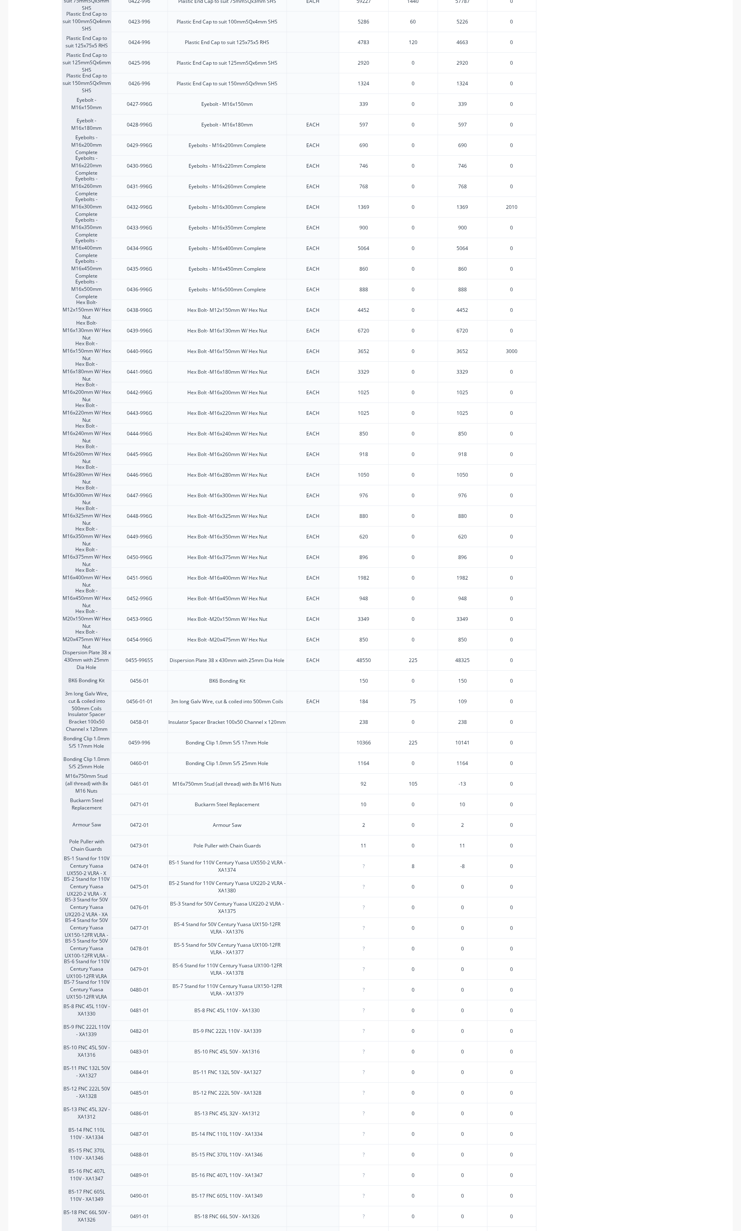
scroll to position [721, 0]
drag, startPoint x: 361, startPoint y: 664, endPoint x: 349, endPoint y: 661, distance: 11.9
click at [349, 661] on input "150" at bounding box center [363, 663] width 49 height 7
type input "0"
type input "184"
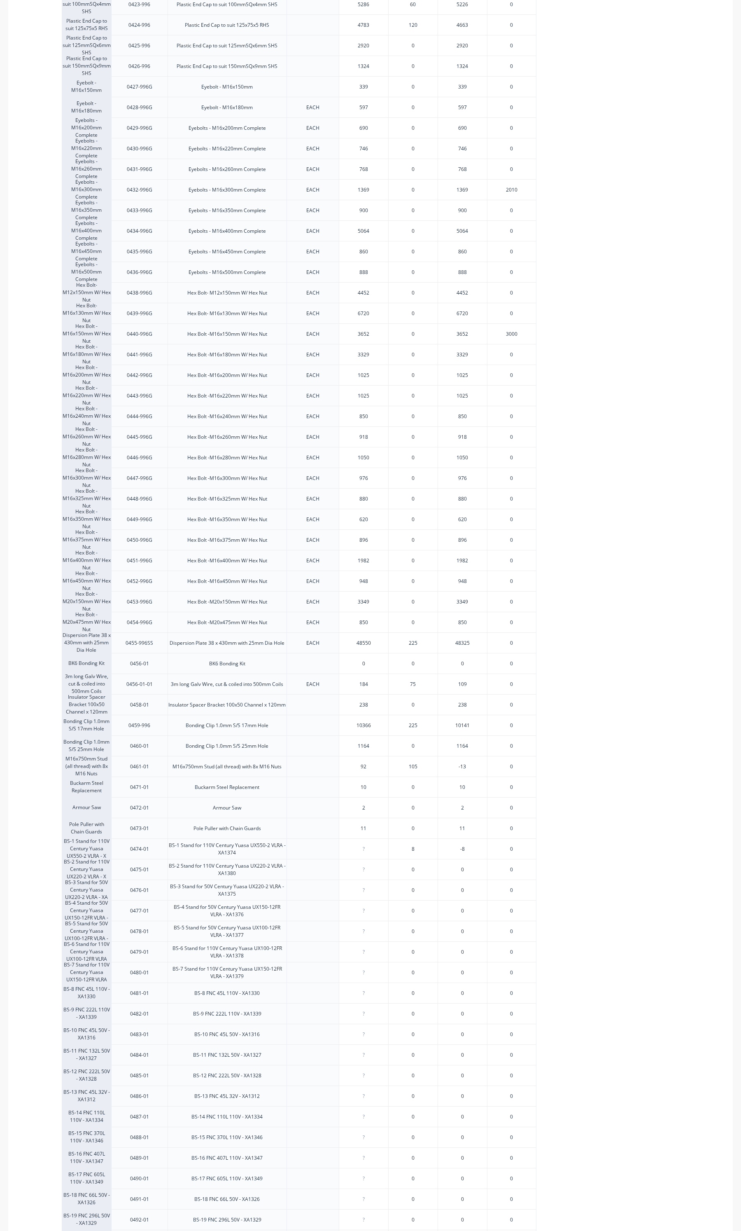
click at [370, 687] on input "184" at bounding box center [363, 683] width 49 height 7
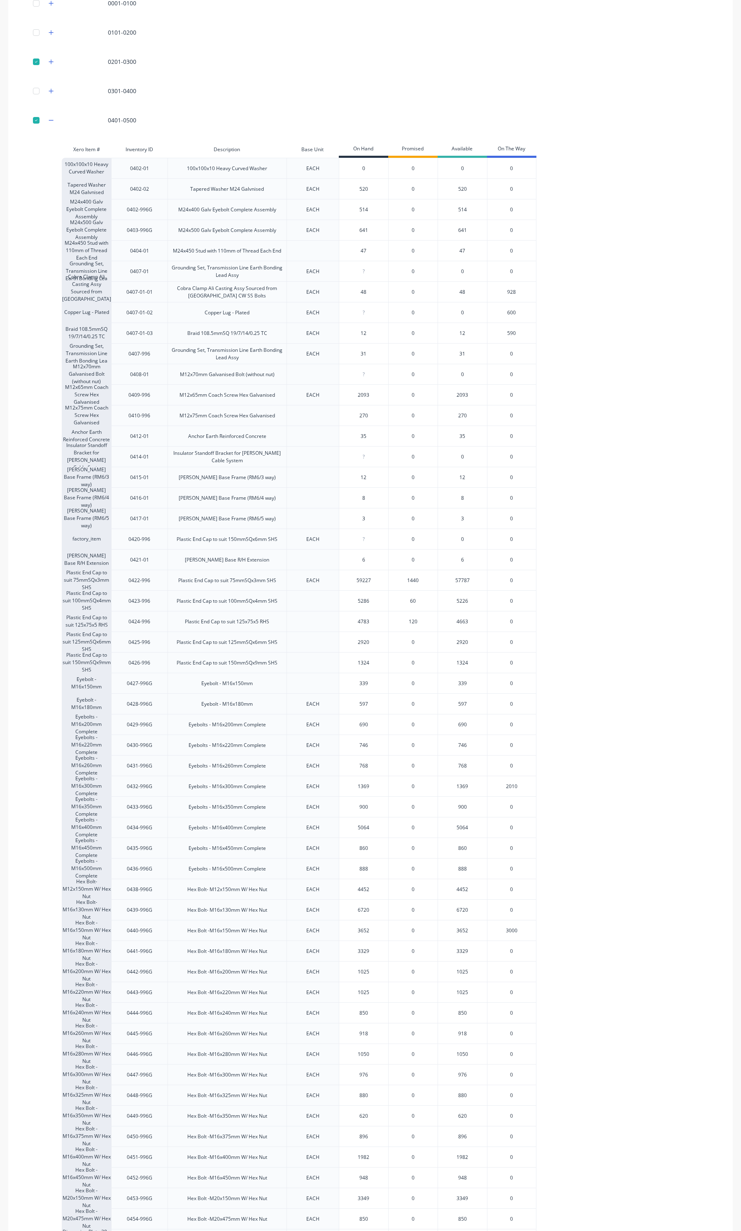
scroll to position [0, 0]
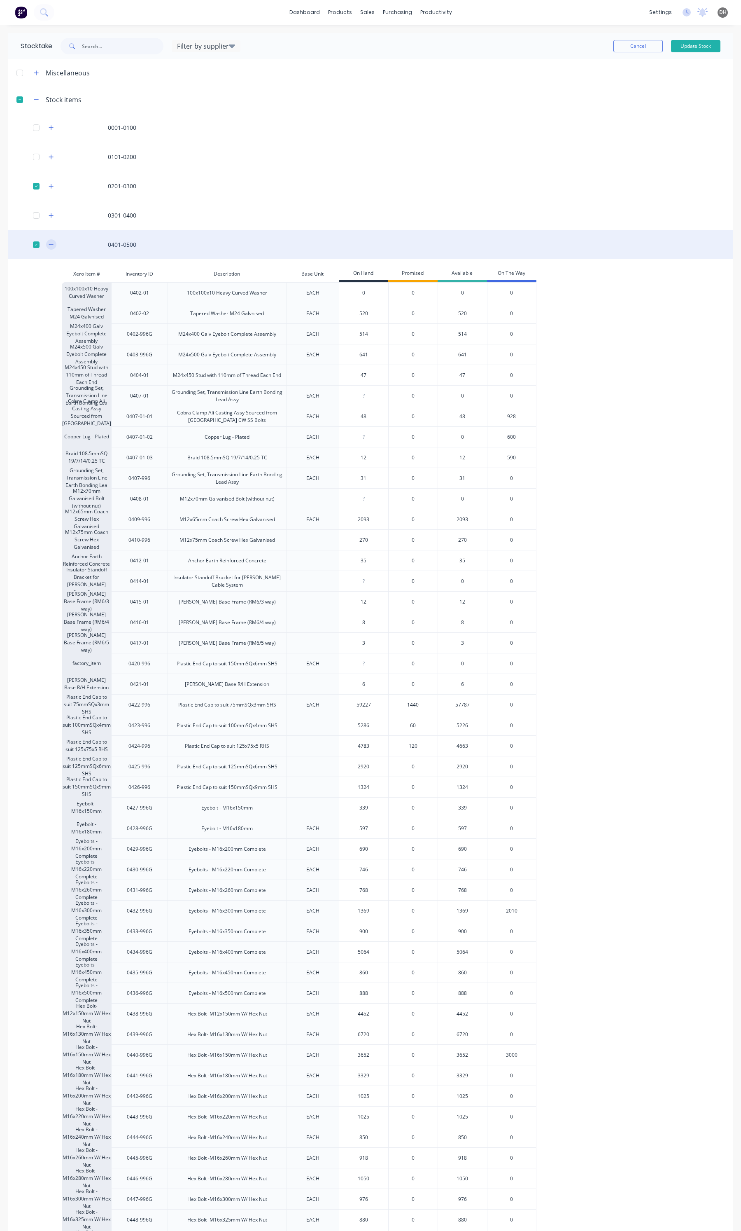
click at [52, 243] on icon "button" at bounding box center [51, 245] width 5 height 6
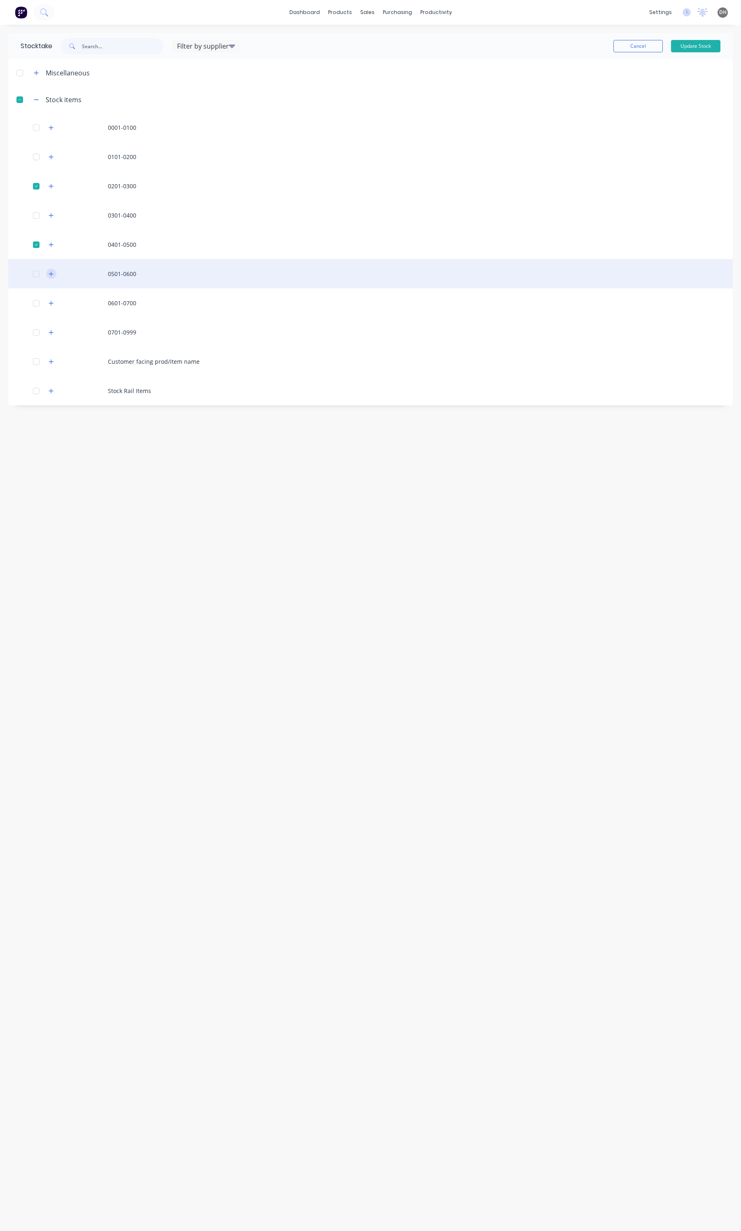
click at [48, 269] on button "button" at bounding box center [51, 274] width 10 height 10
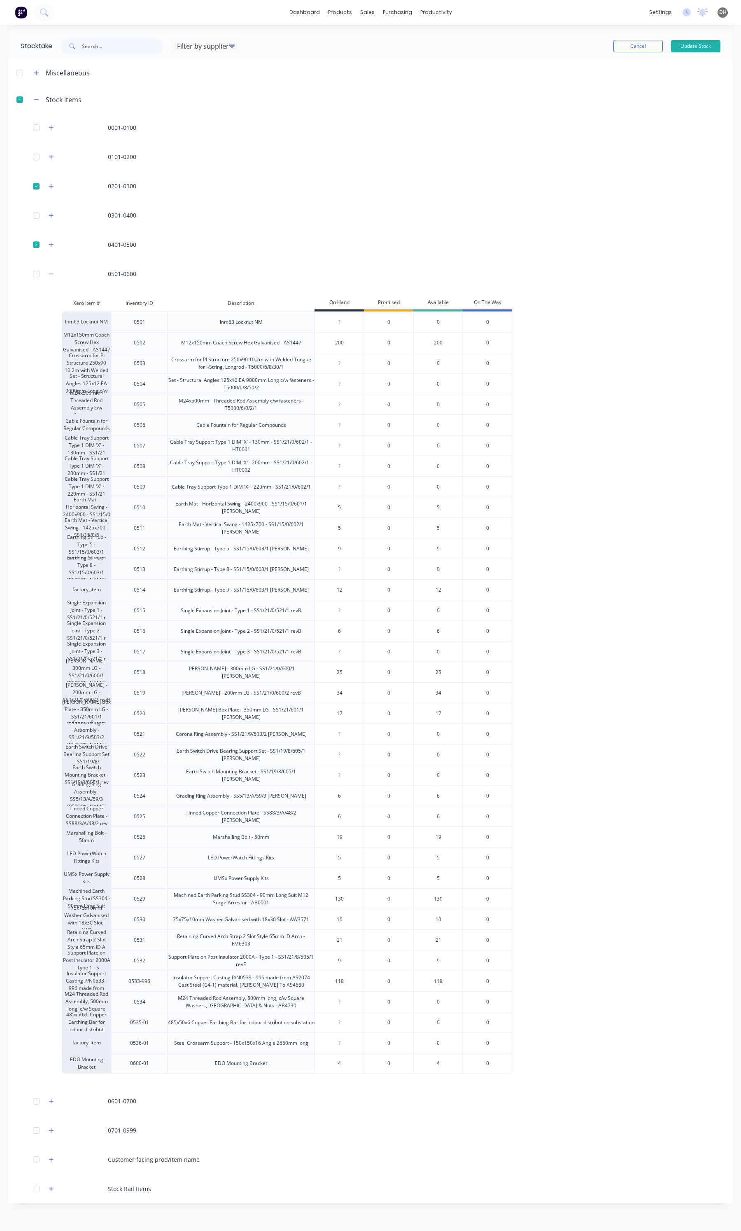
type input "5"
click at [344, 529] on input "5" at bounding box center [339, 527] width 49 height 7
type input "1"
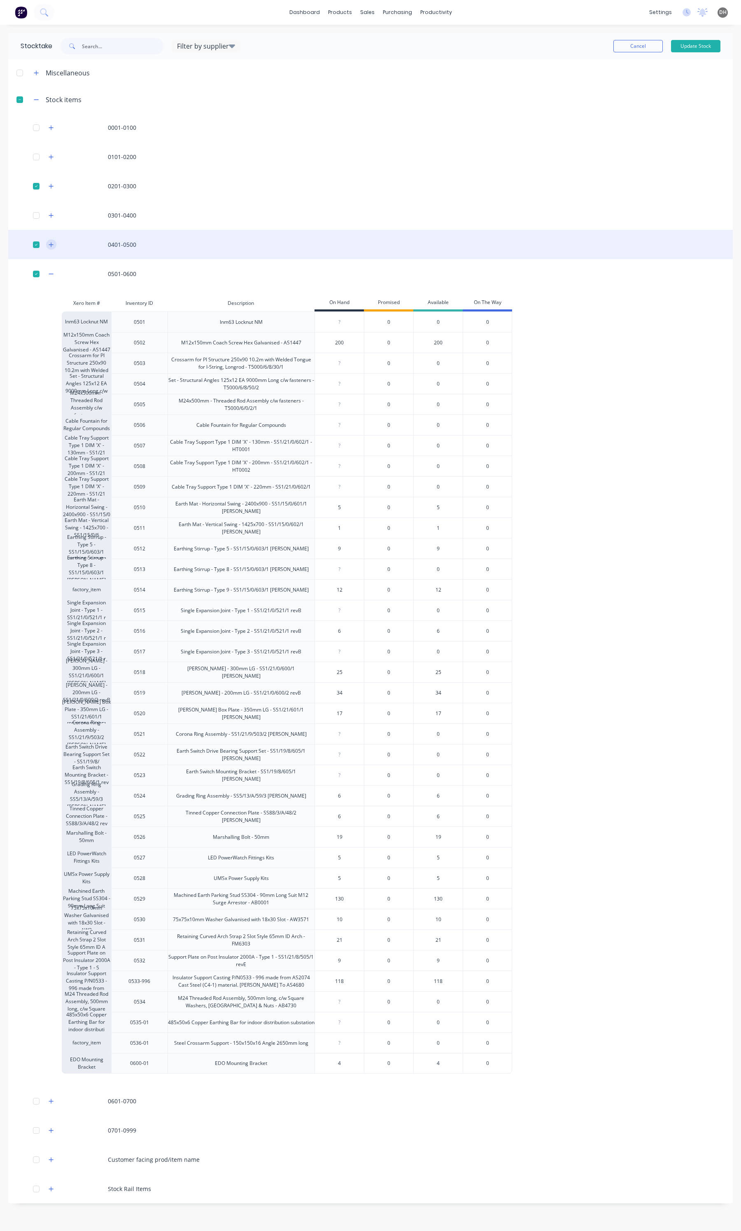
click at [54, 243] on icon "button" at bounding box center [51, 245] width 5 height 6
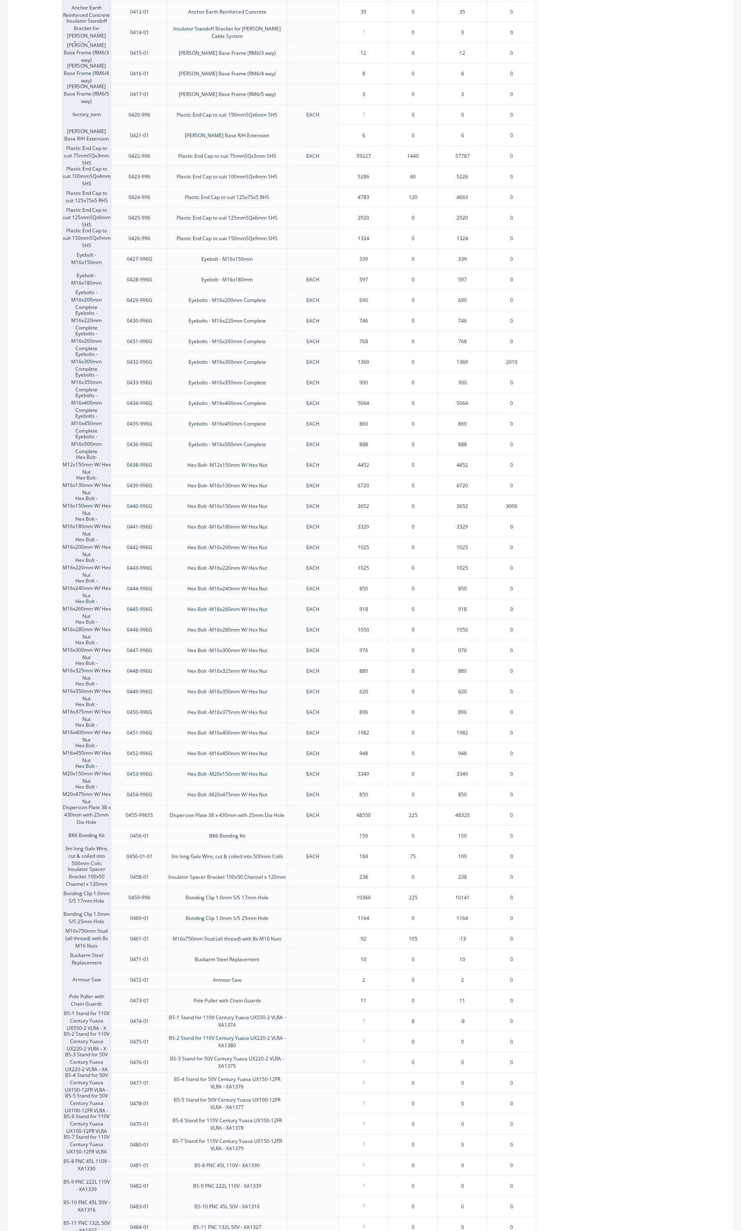
scroll to position [669, 0]
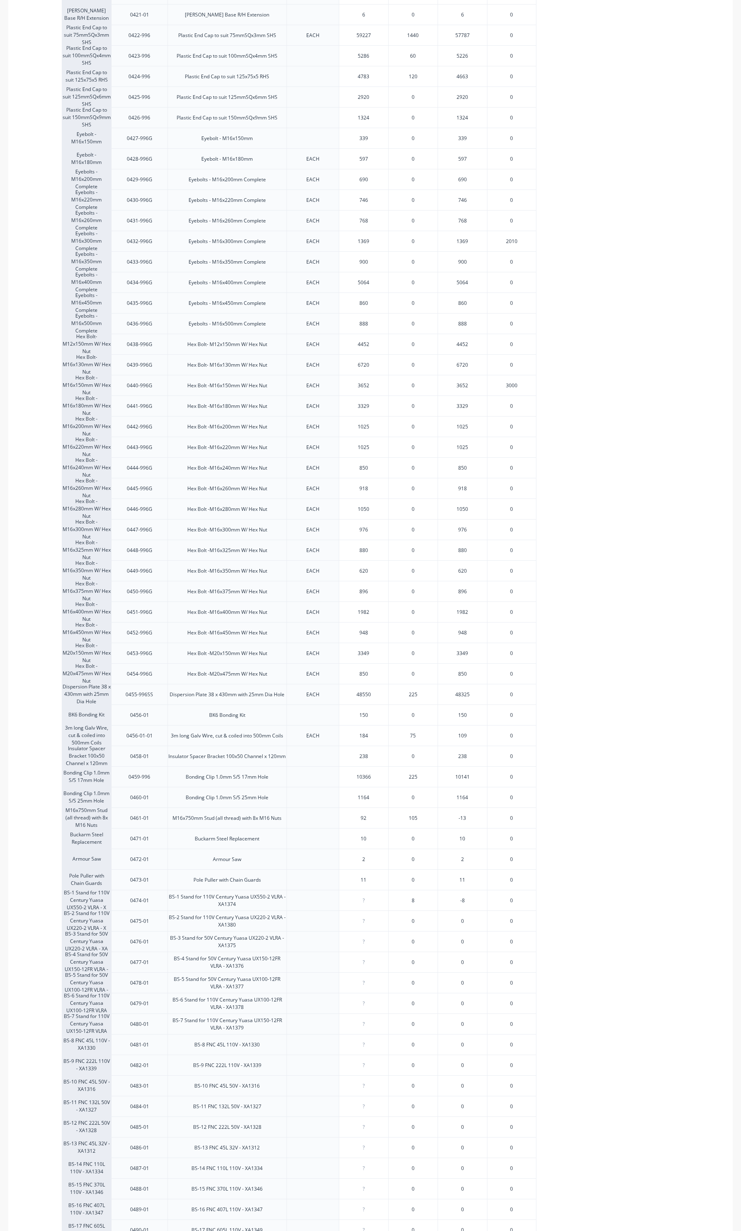
click at [369, 841] on input "10" at bounding box center [363, 838] width 49 height 7
type input "1"
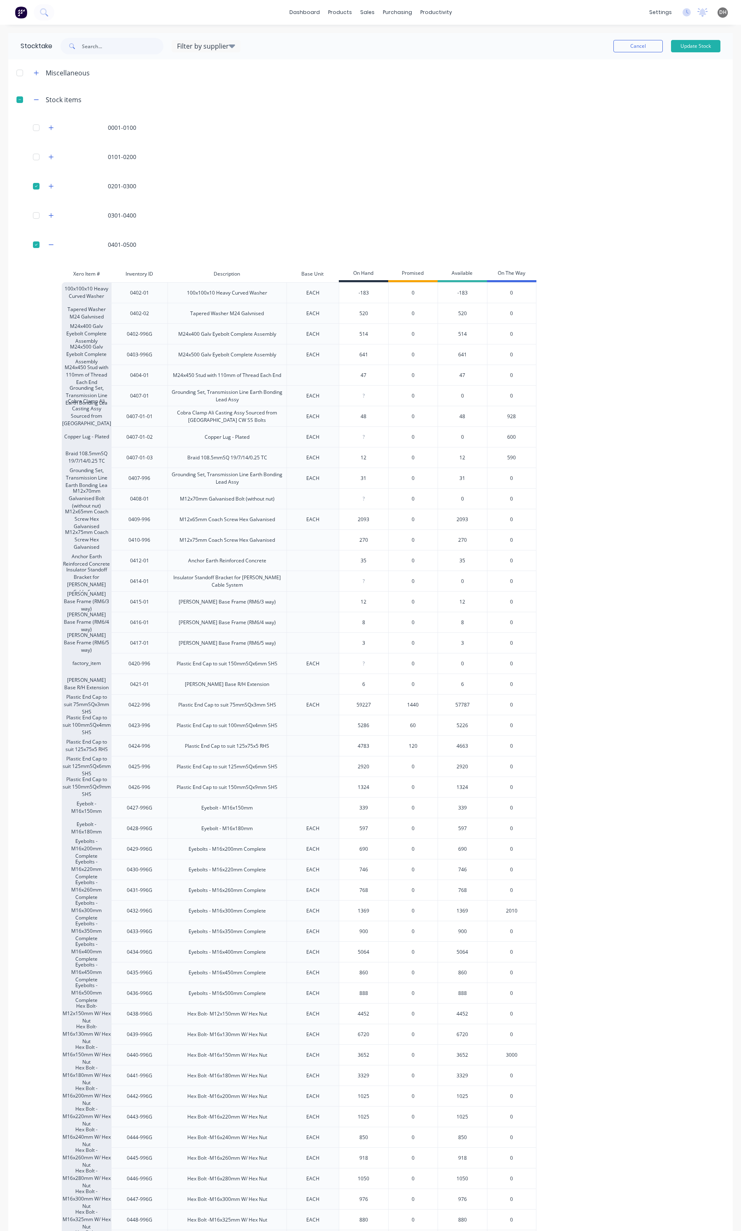
scroll to position [0, 0]
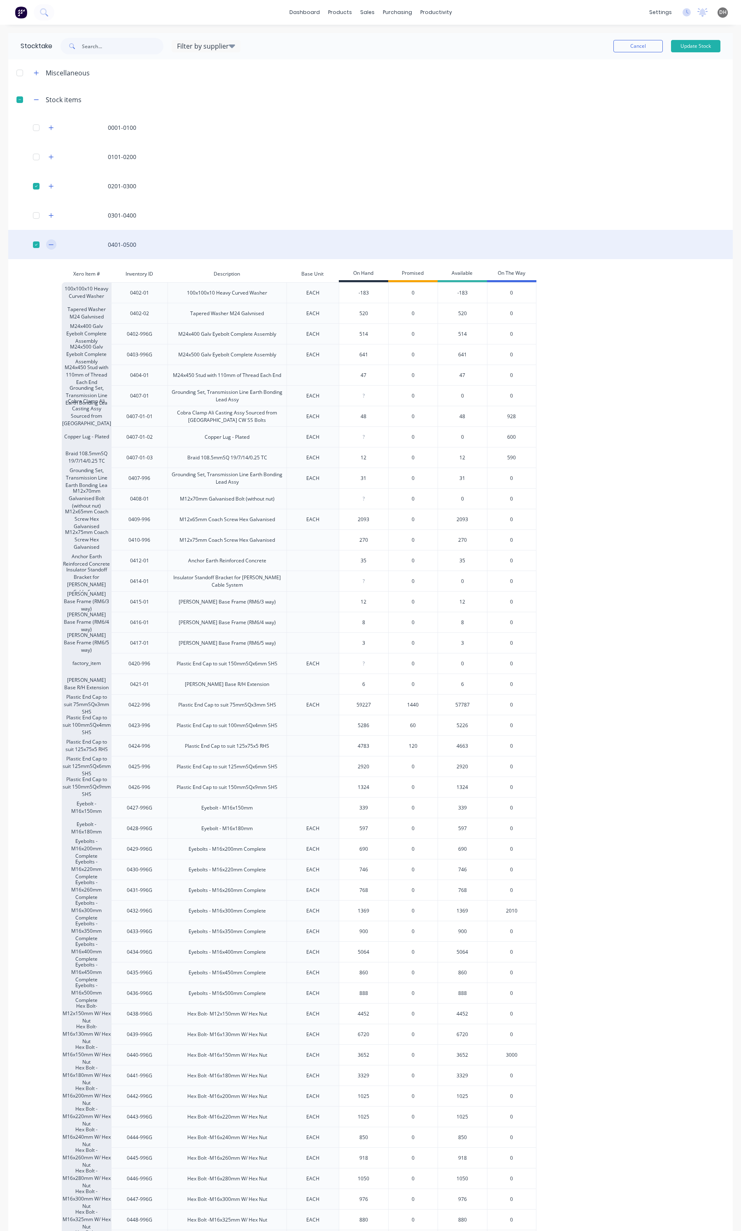
type input "30"
click at [54, 244] on icon "button" at bounding box center [51, 245] width 5 height 6
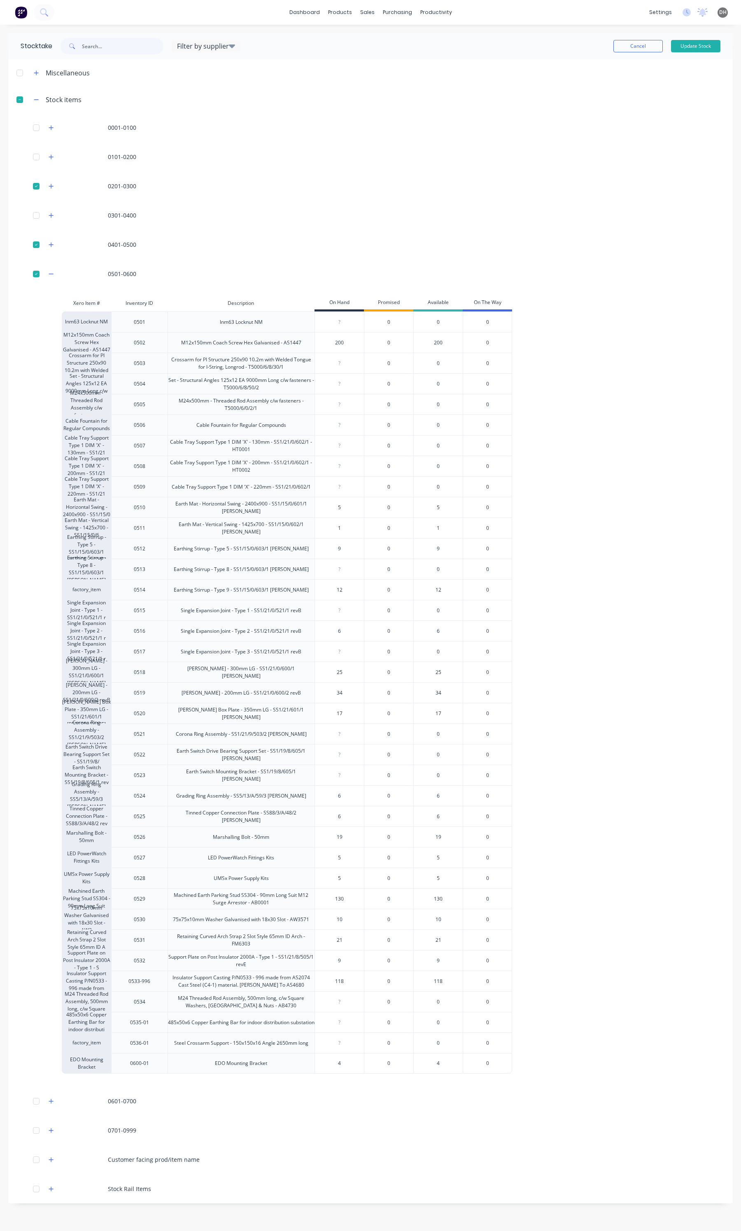
click at [344, 693] on input "34" at bounding box center [339, 692] width 49 height 7
type input "3"
type input "2"
type input "18"
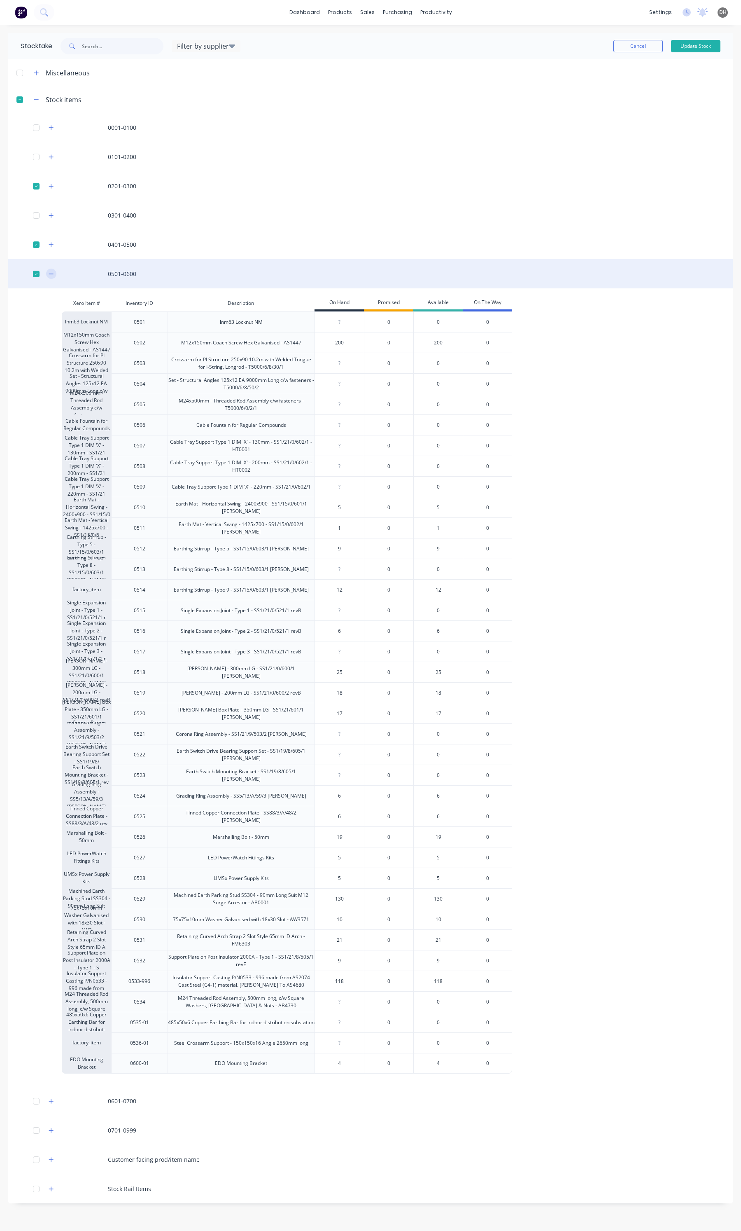
click at [52, 271] on icon "button" at bounding box center [51, 274] width 5 height 6
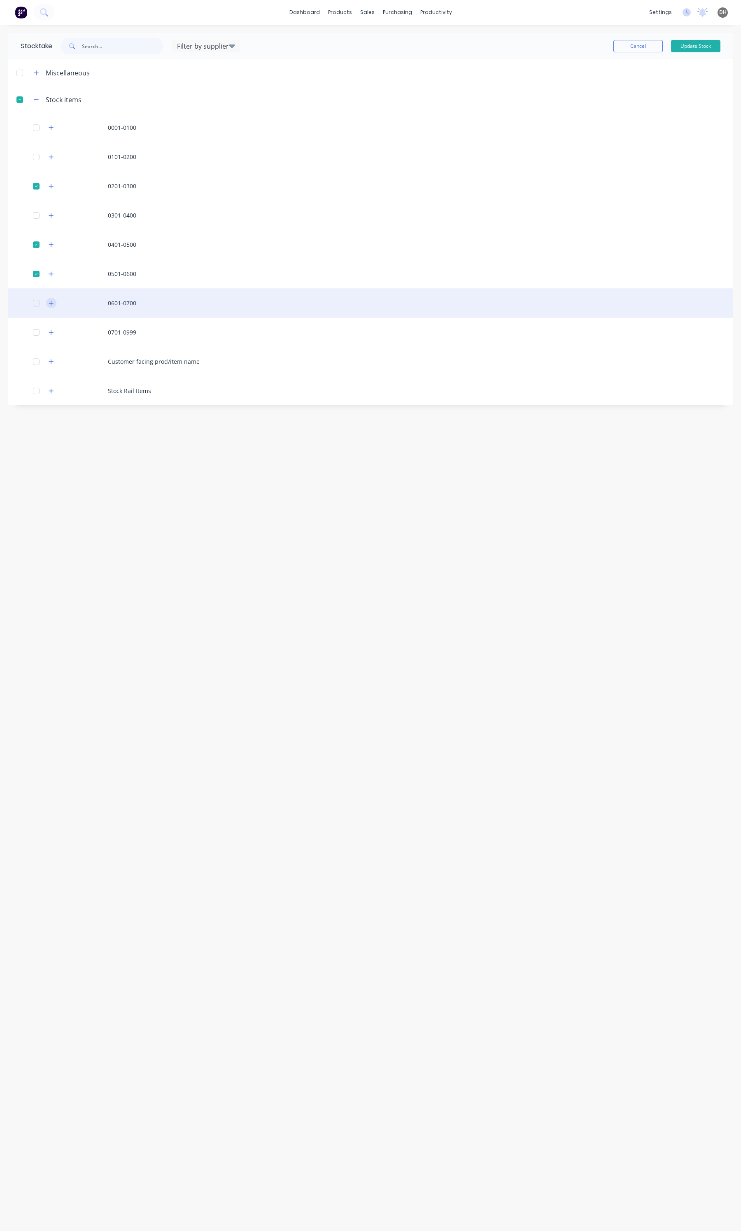
click at [52, 300] on icon "button" at bounding box center [51, 303] width 5 height 6
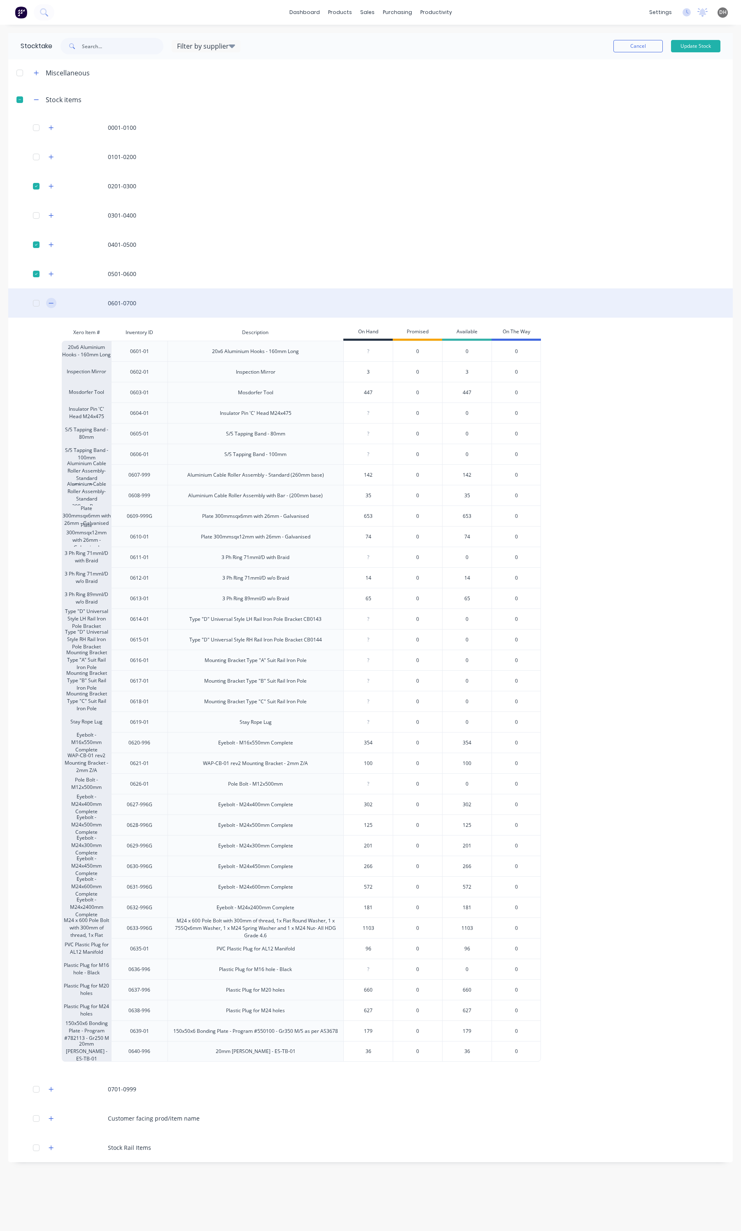
click at [54, 301] on icon "button" at bounding box center [51, 303] width 5 height 6
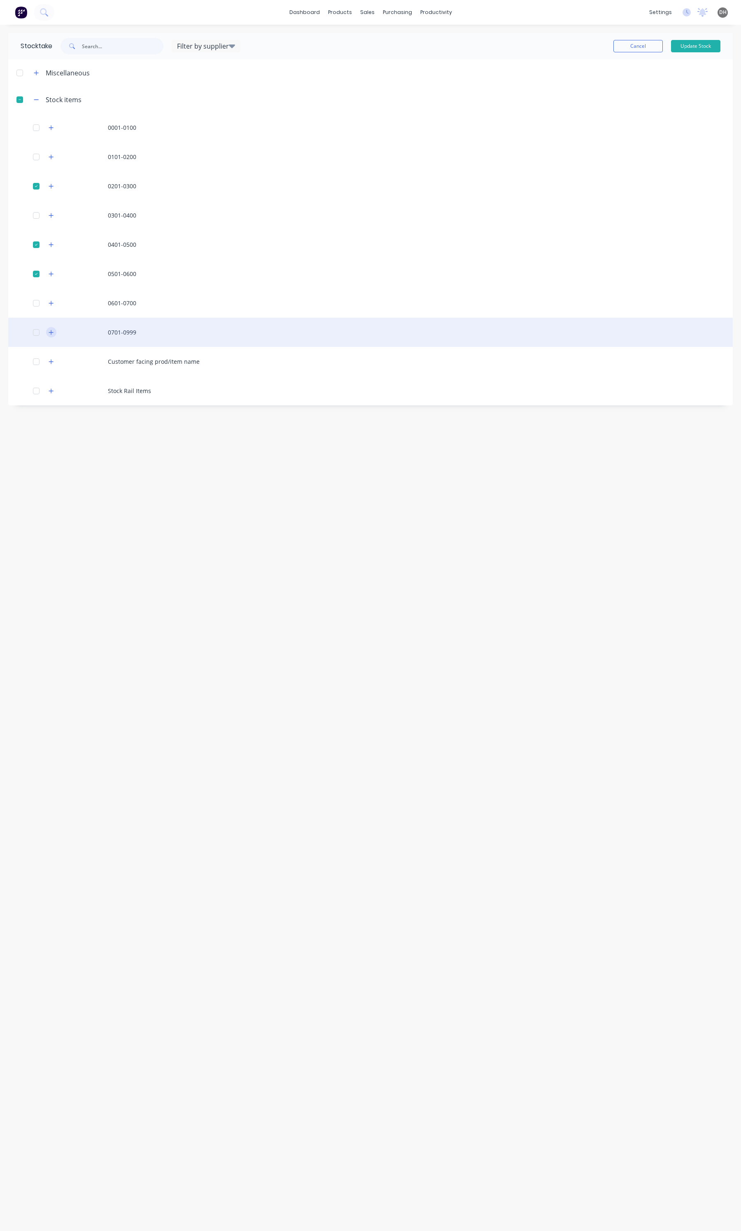
click at [49, 332] on icon "button" at bounding box center [51, 332] width 5 height 6
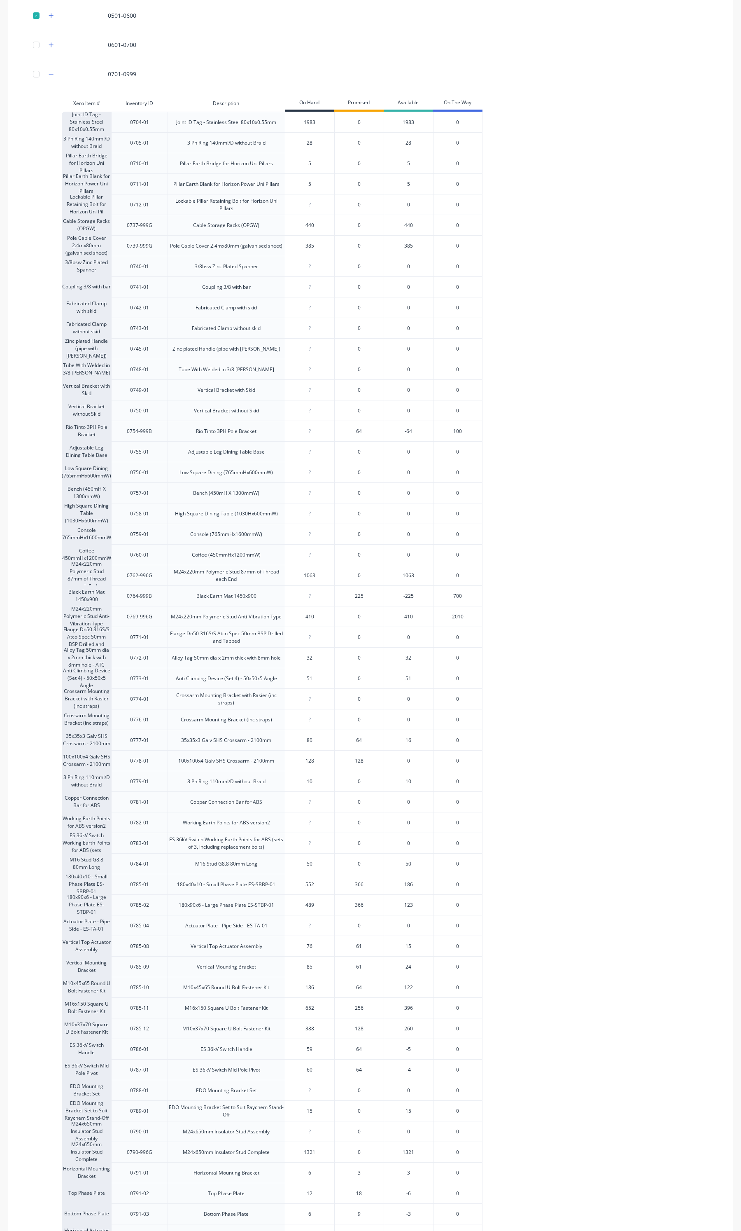
scroll to position [1, 0]
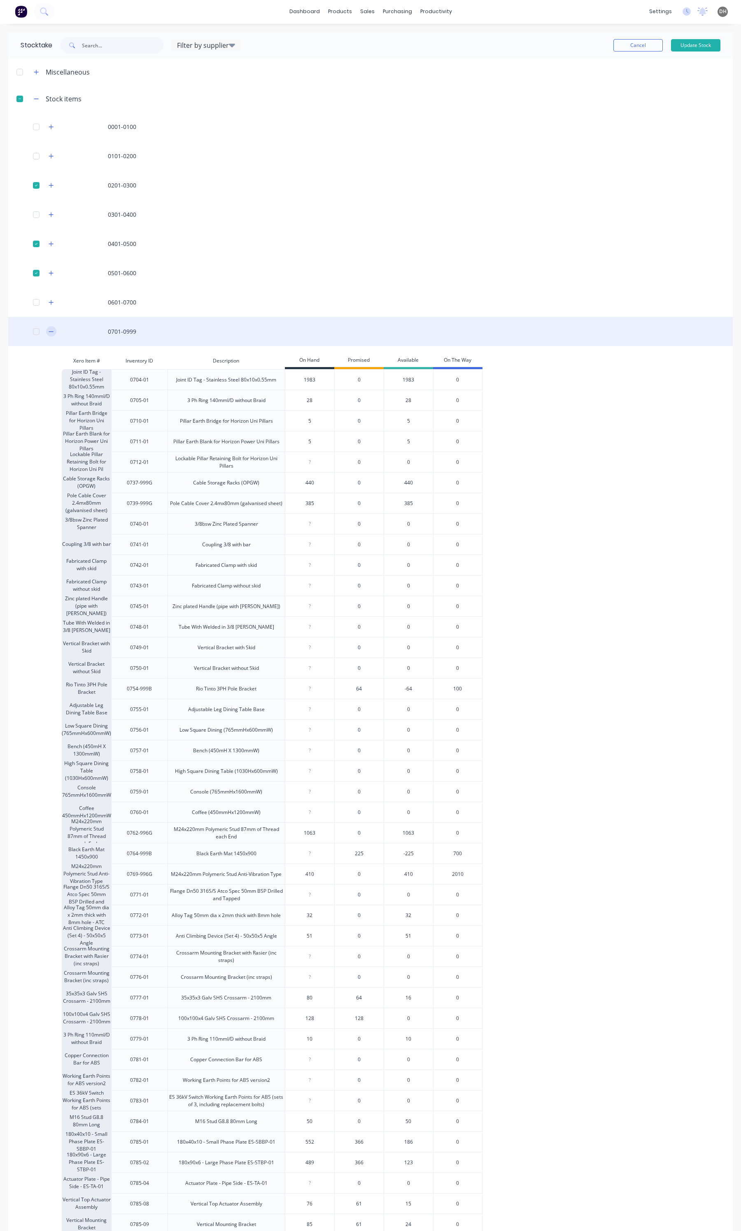
click at [48, 333] on button "button" at bounding box center [51, 331] width 10 height 10
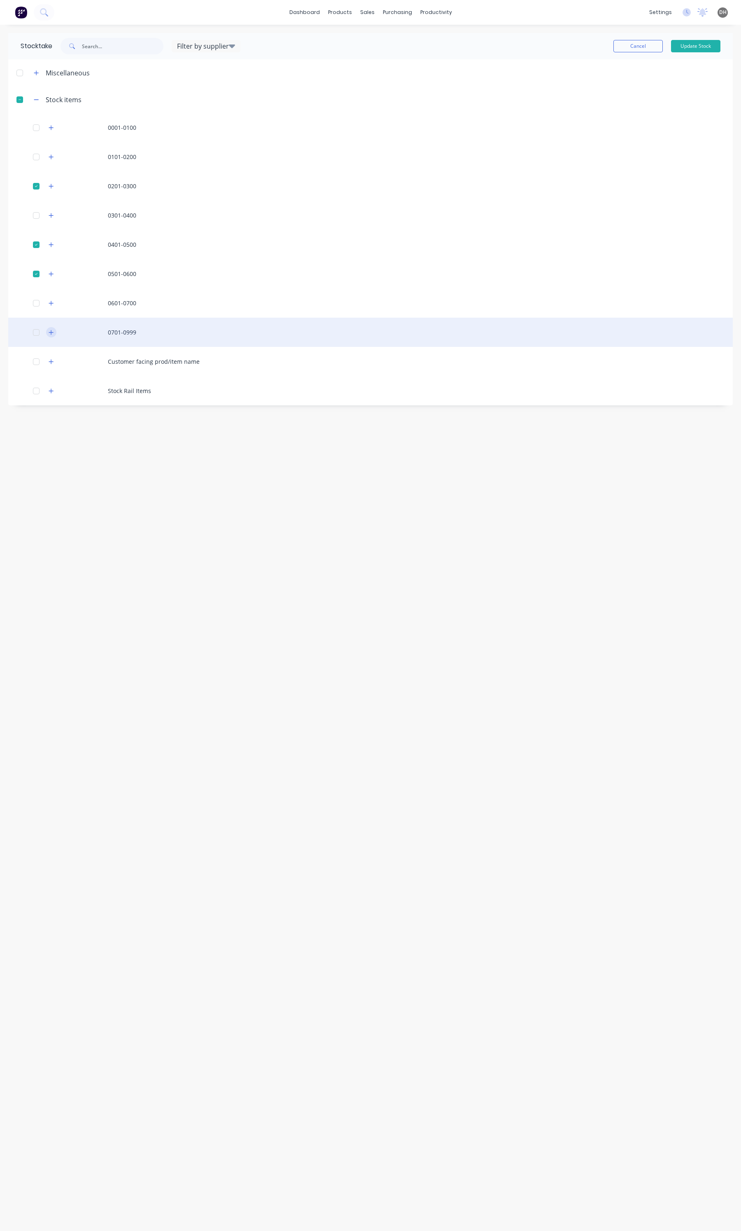
scroll to position [0, 0]
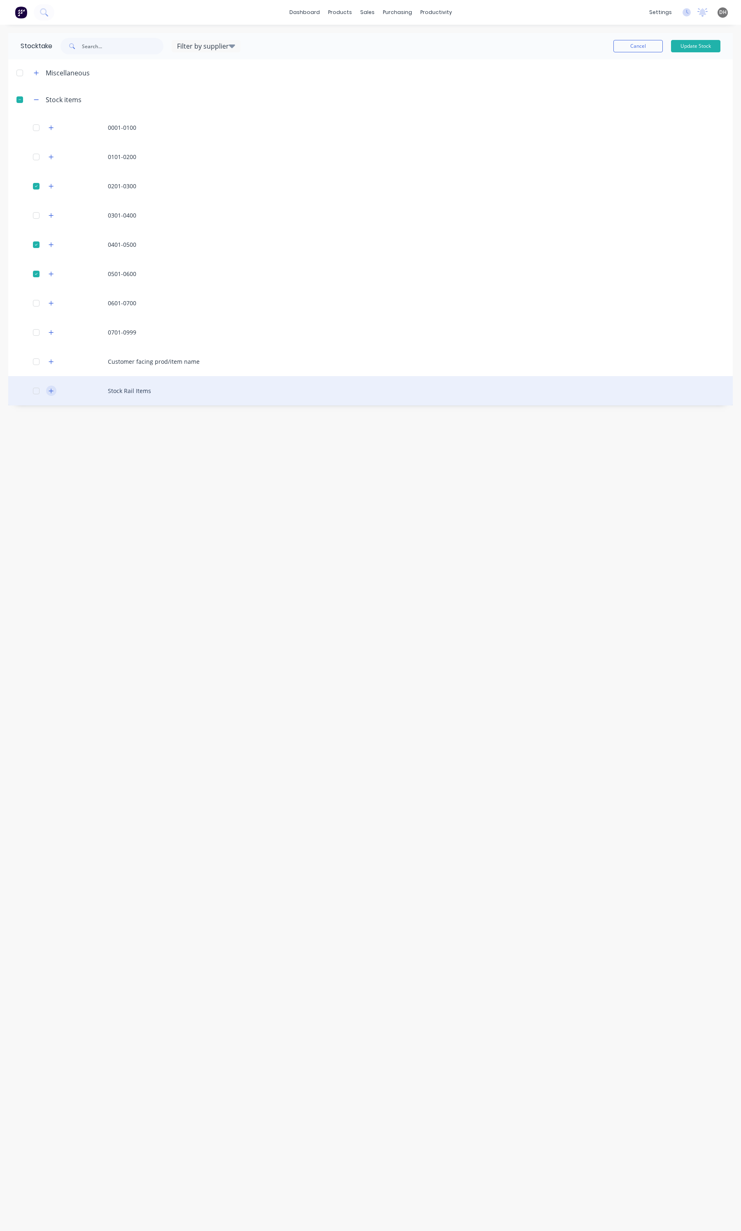
click at [51, 391] on icon "button" at bounding box center [51, 390] width 5 height 5
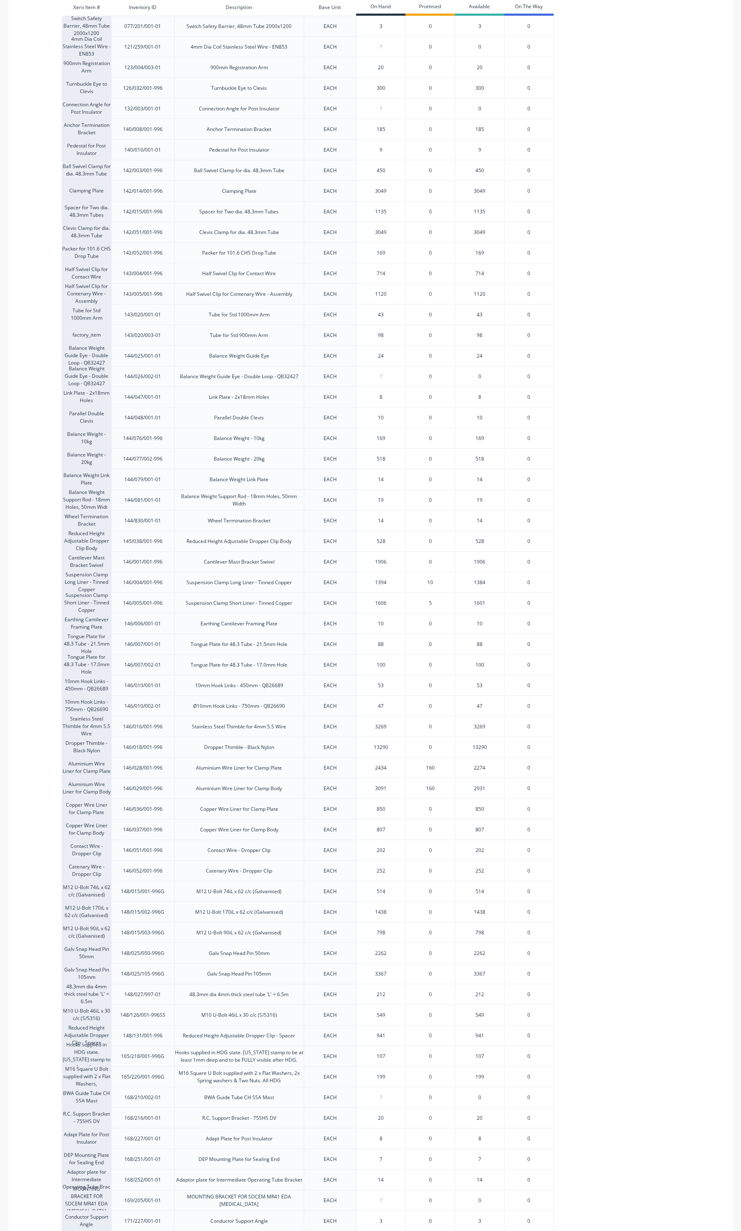
scroll to position [104, 0]
